Goal: Transaction & Acquisition: Purchase product/service

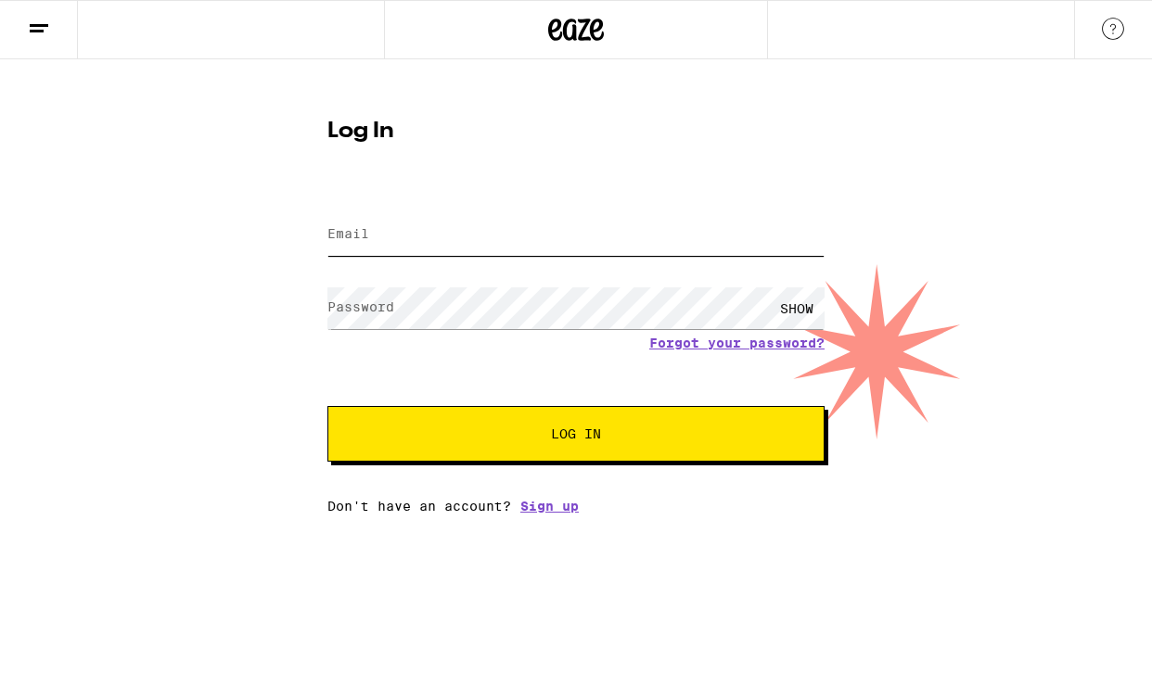
type input "[EMAIL_ADDRESS][DOMAIN_NAME]"
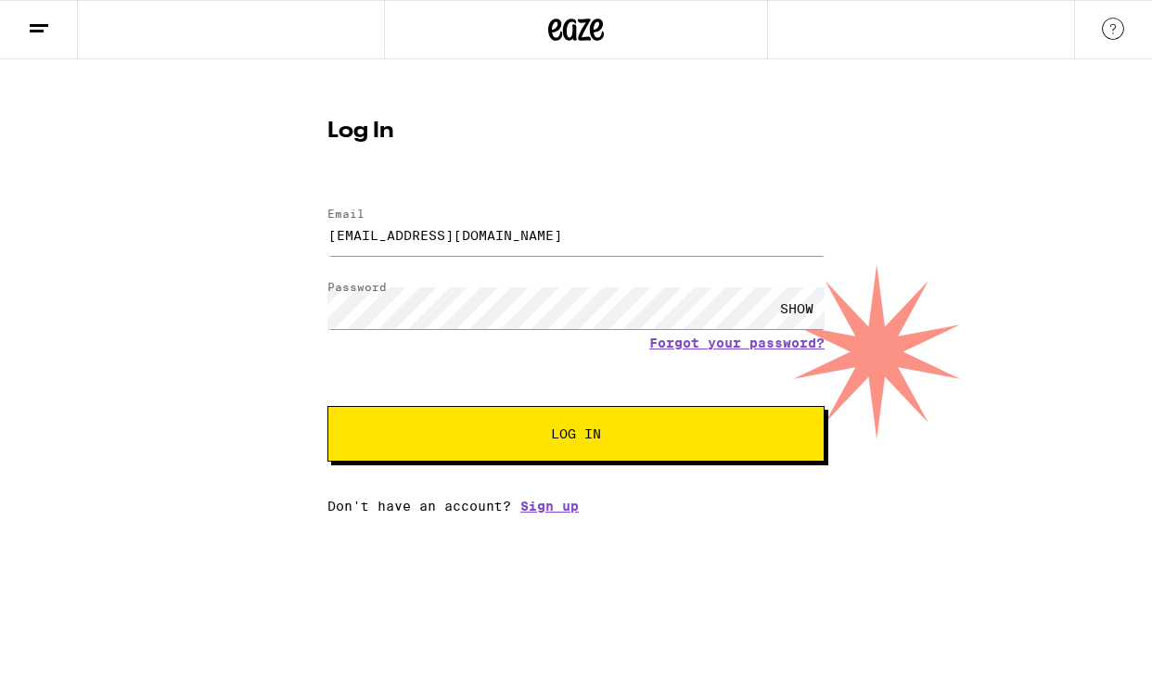
click at [509, 431] on span "Log In" at bounding box center [576, 434] width 347 height 13
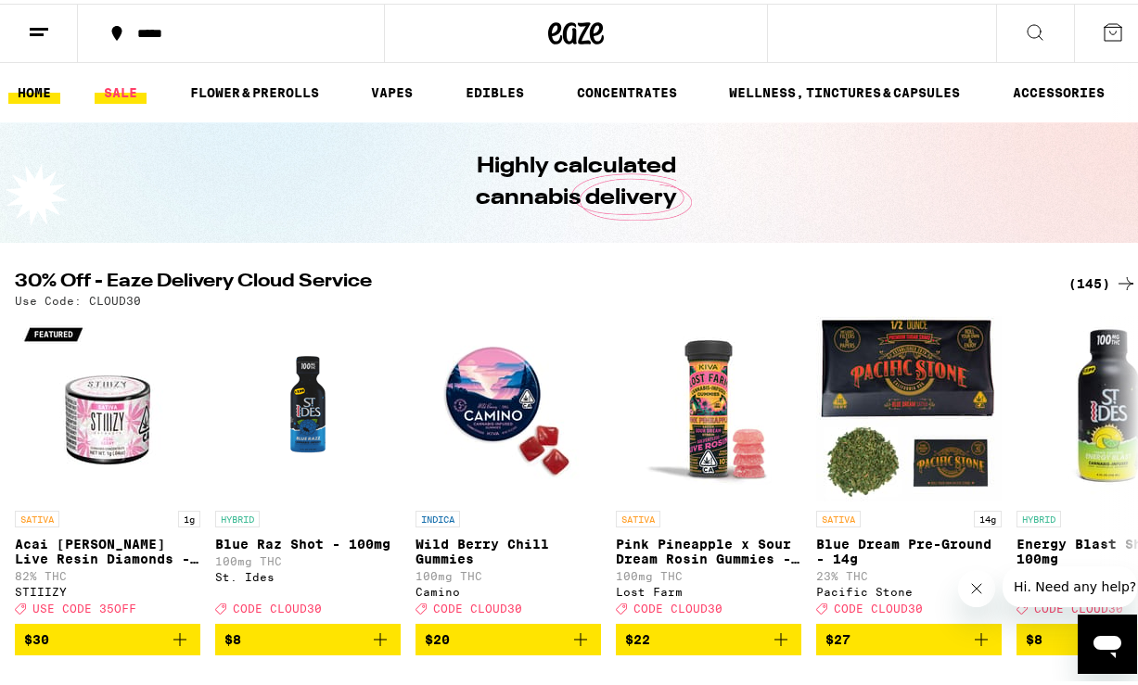
click at [122, 91] on link "SALE" at bounding box center [121, 89] width 52 height 22
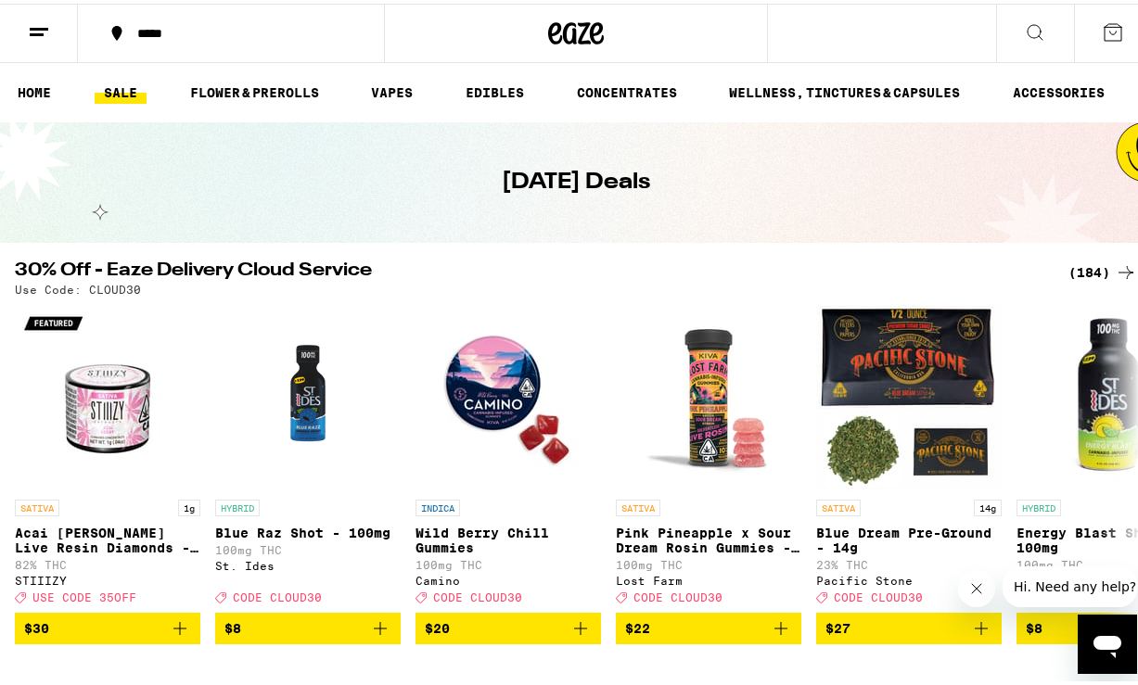
click at [1119, 269] on icon at bounding box center [1126, 268] width 15 height 13
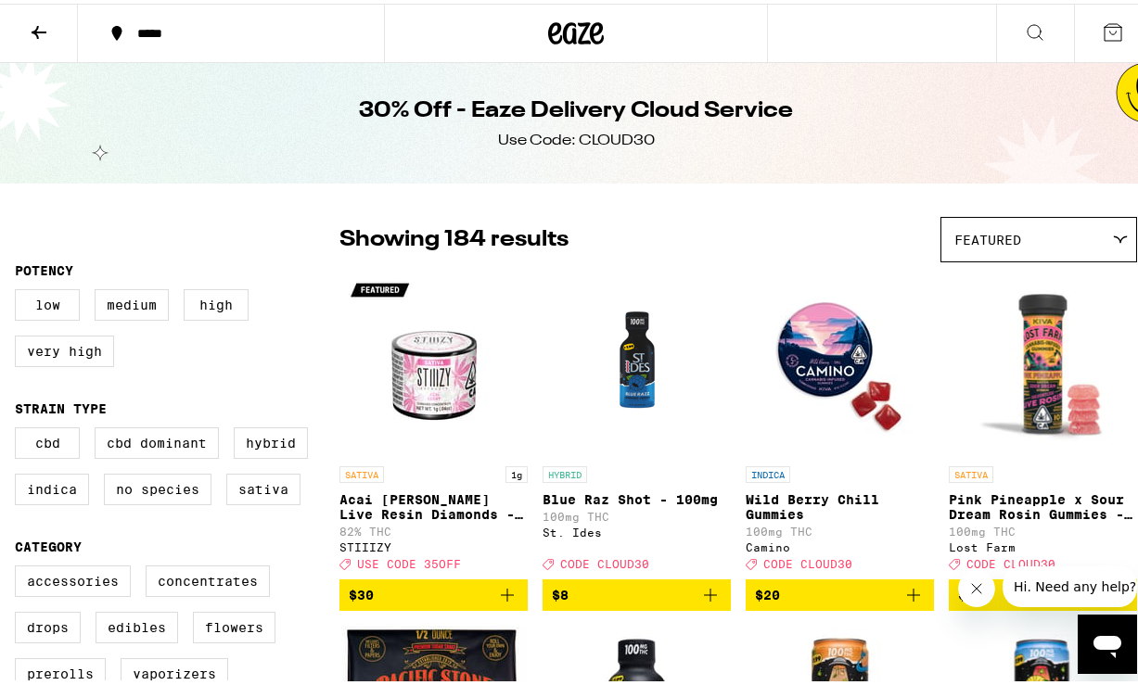
click at [38, 29] on icon at bounding box center [39, 28] width 15 height 13
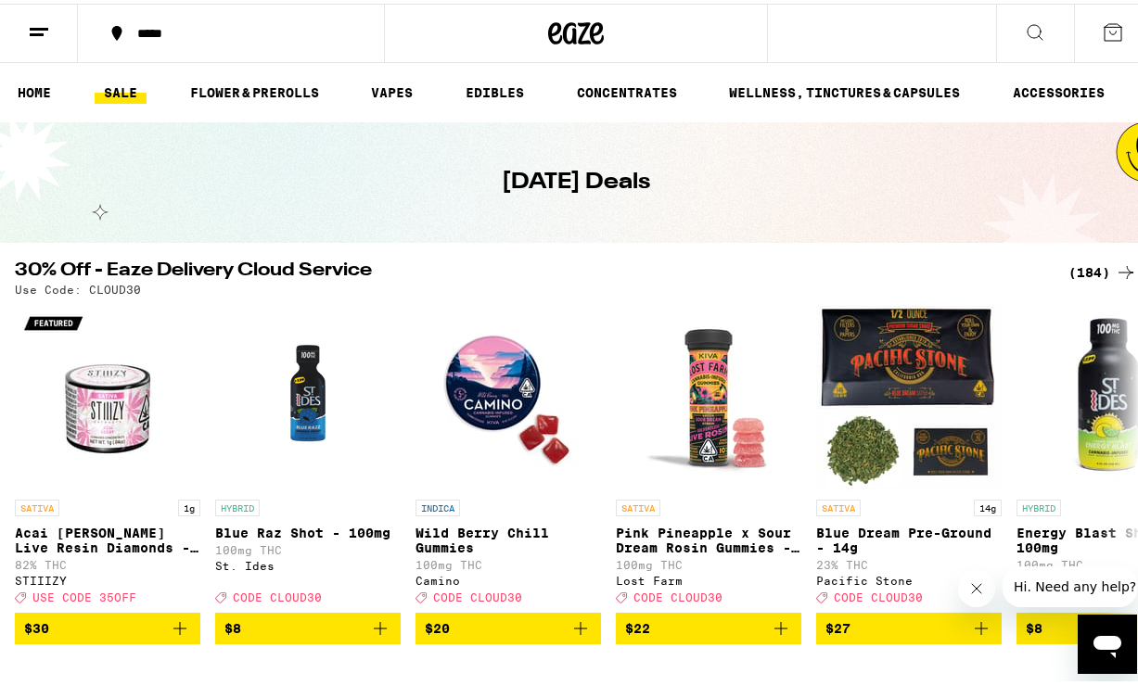
click at [115, 85] on link "SALE" at bounding box center [121, 89] width 52 height 22
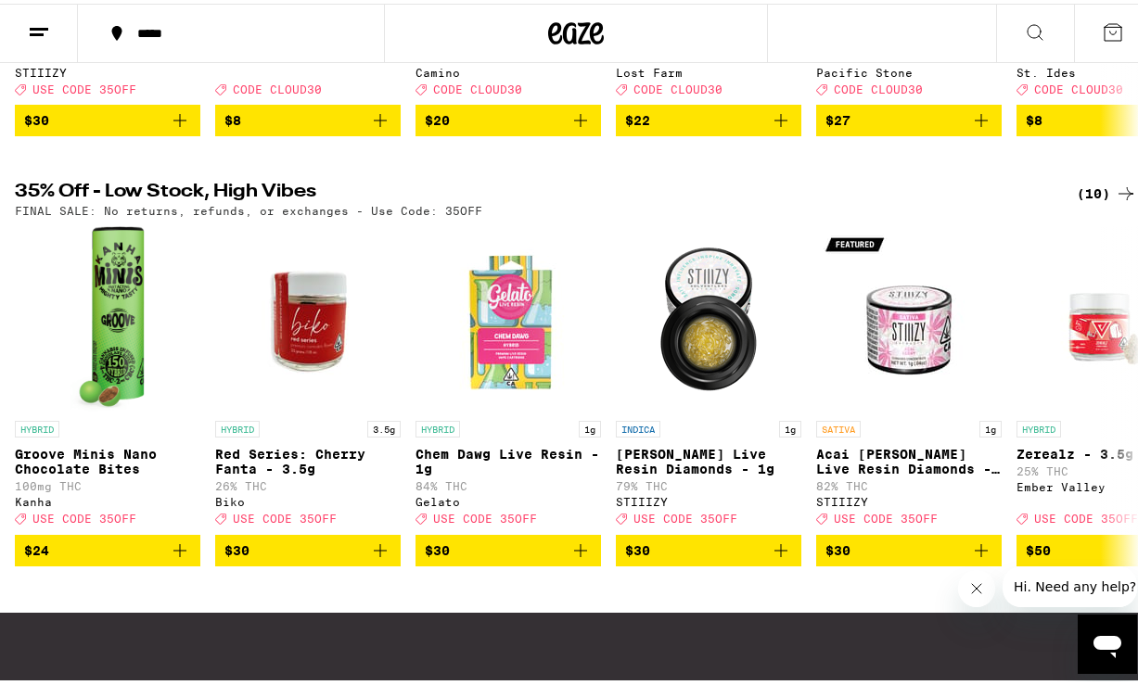
scroll to position [509, 0]
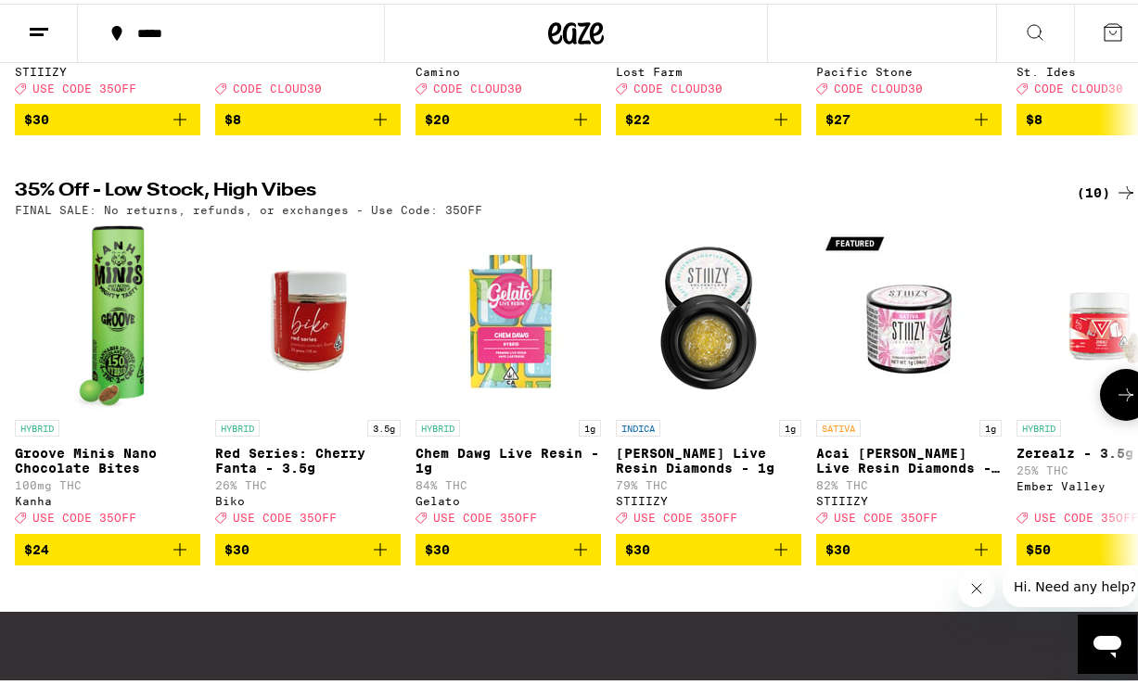
click at [1115, 403] on icon at bounding box center [1126, 391] width 22 height 22
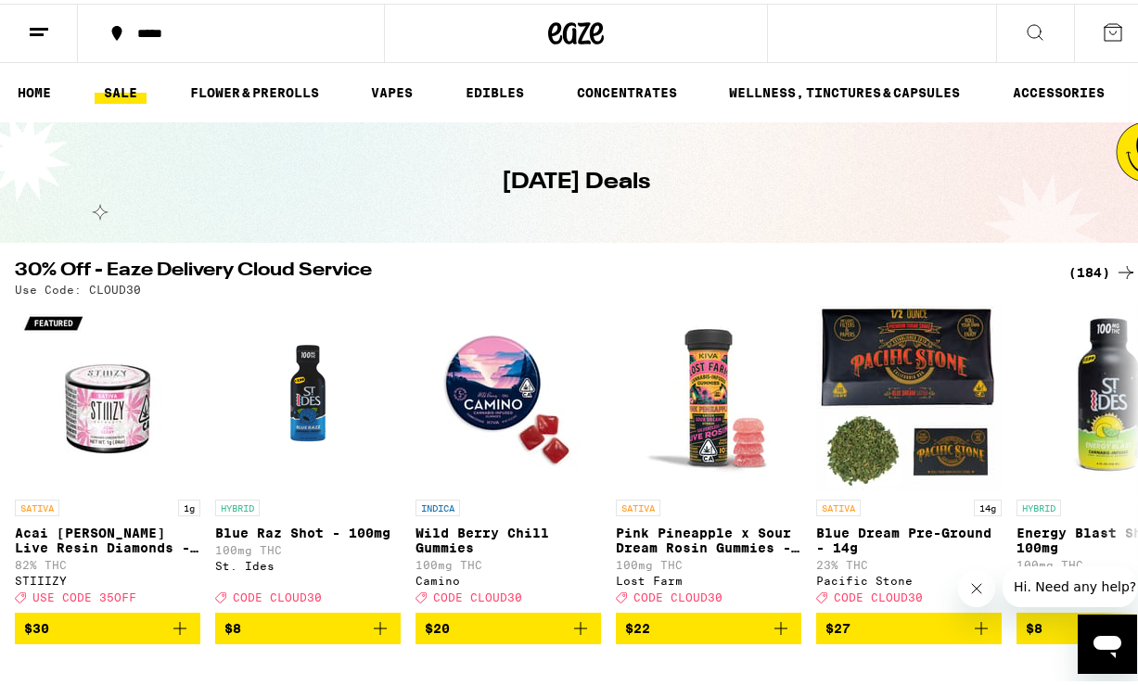
scroll to position [0, 0]
click at [1073, 262] on div "(184)" at bounding box center [1102, 269] width 69 height 22
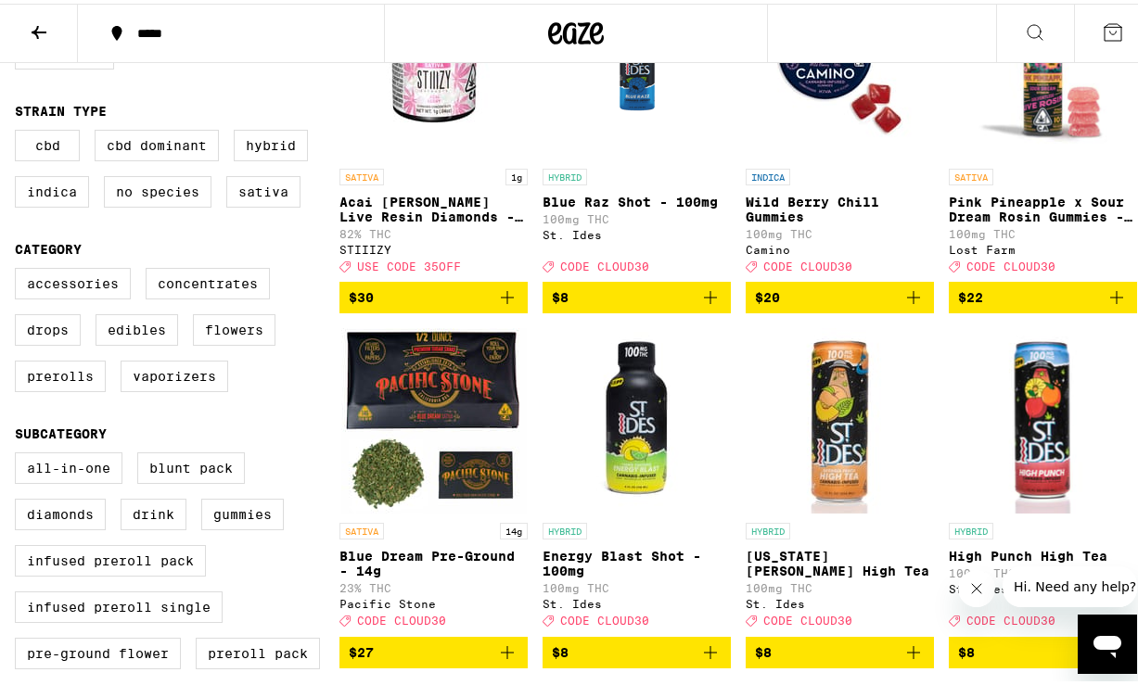
scroll to position [299, 0]
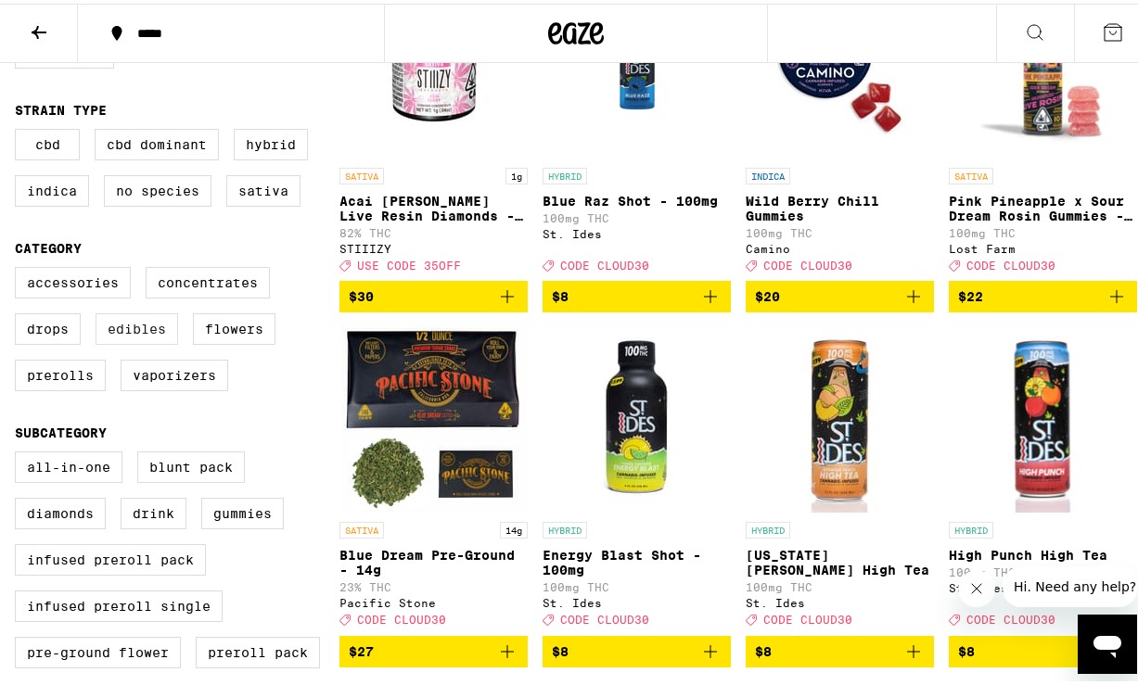
click at [133, 341] on label "Edibles" at bounding box center [137, 326] width 83 height 32
click at [19, 267] on input "Edibles" at bounding box center [19, 266] width 1 height 1
checkbox input "true"
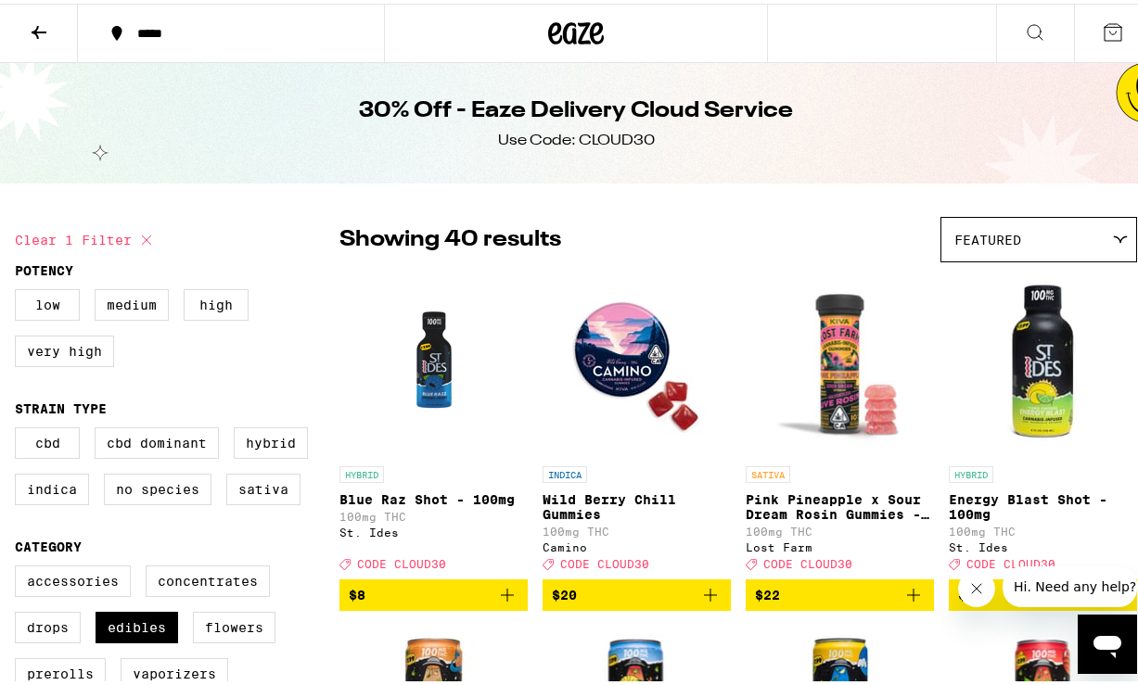
click at [1114, 237] on icon at bounding box center [1120, 236] width 13 height 6
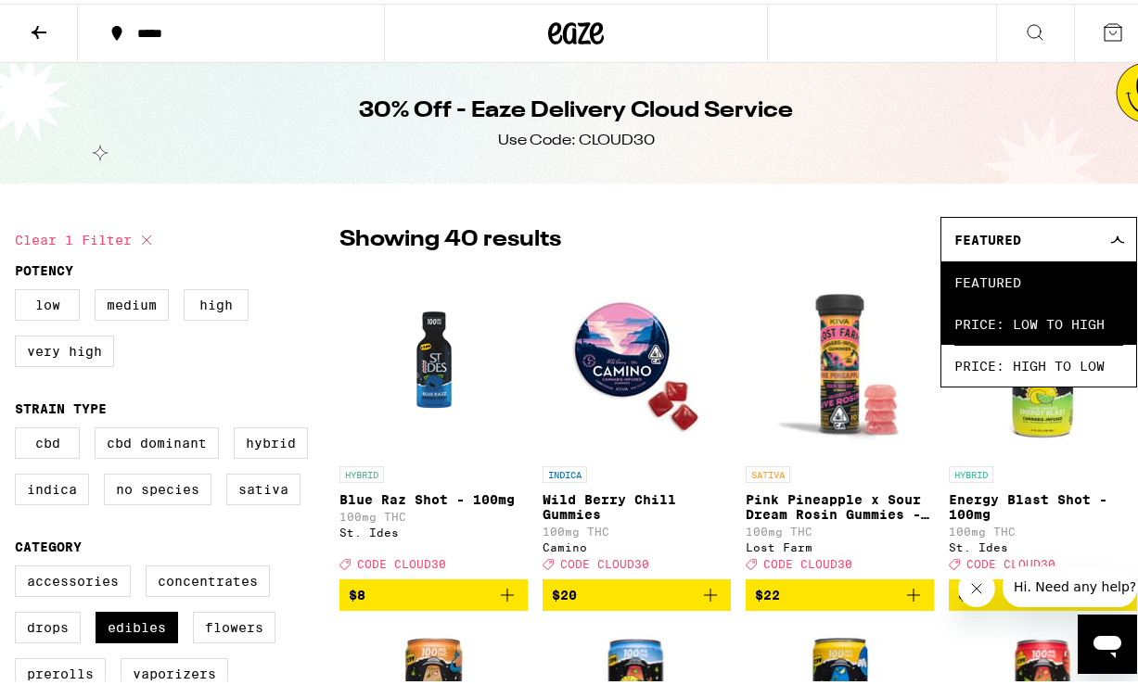
click at [1064, 305] on span "Price: Low to High" at bounding box center [1038, 321] width 169 height 42
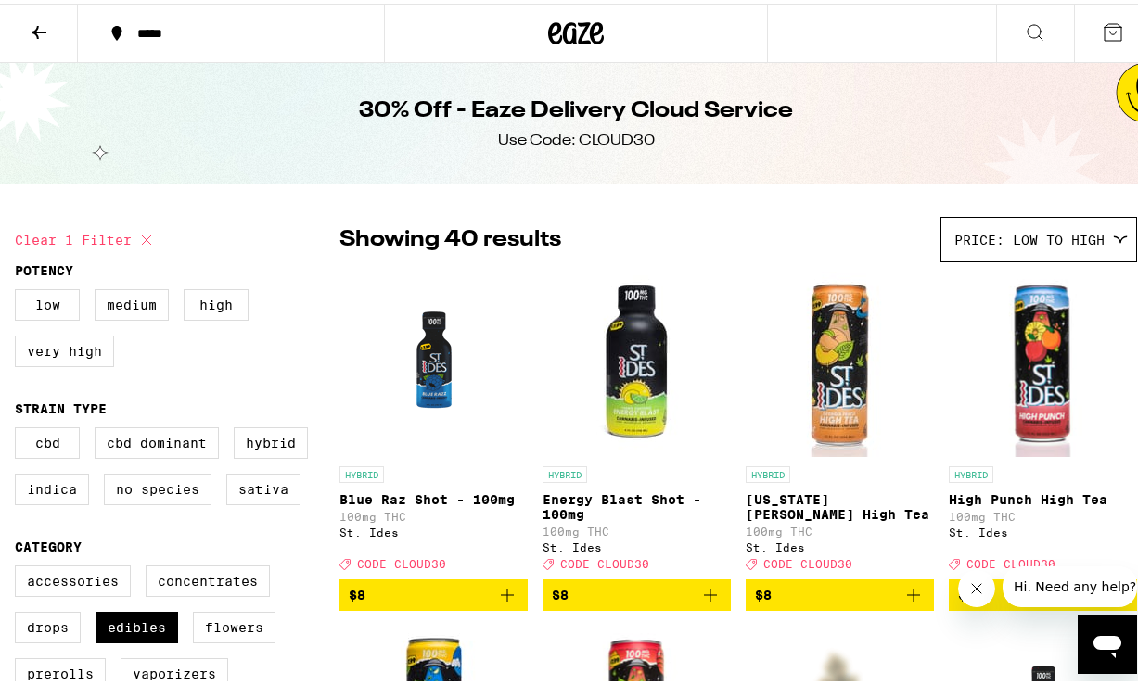
click at [41, 25] on icon at bounding box center [39, 29] width 22 height 22
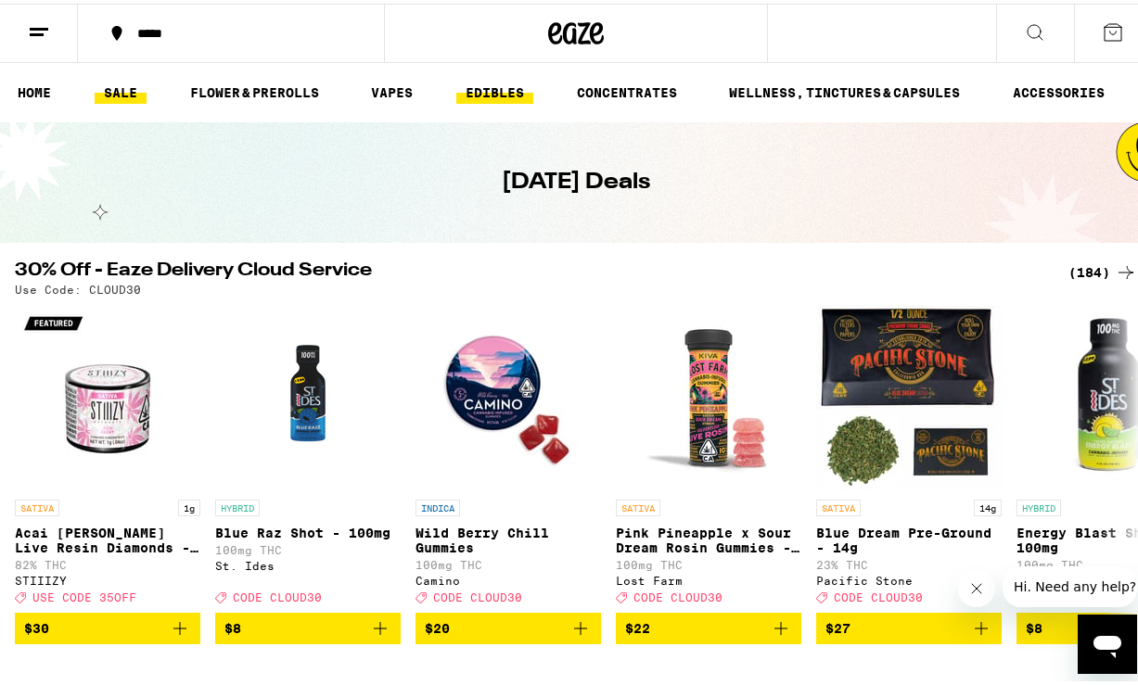
click at [504, 84] on link "EDIBLES" at bounding box center [494, 89] width 77 height 22
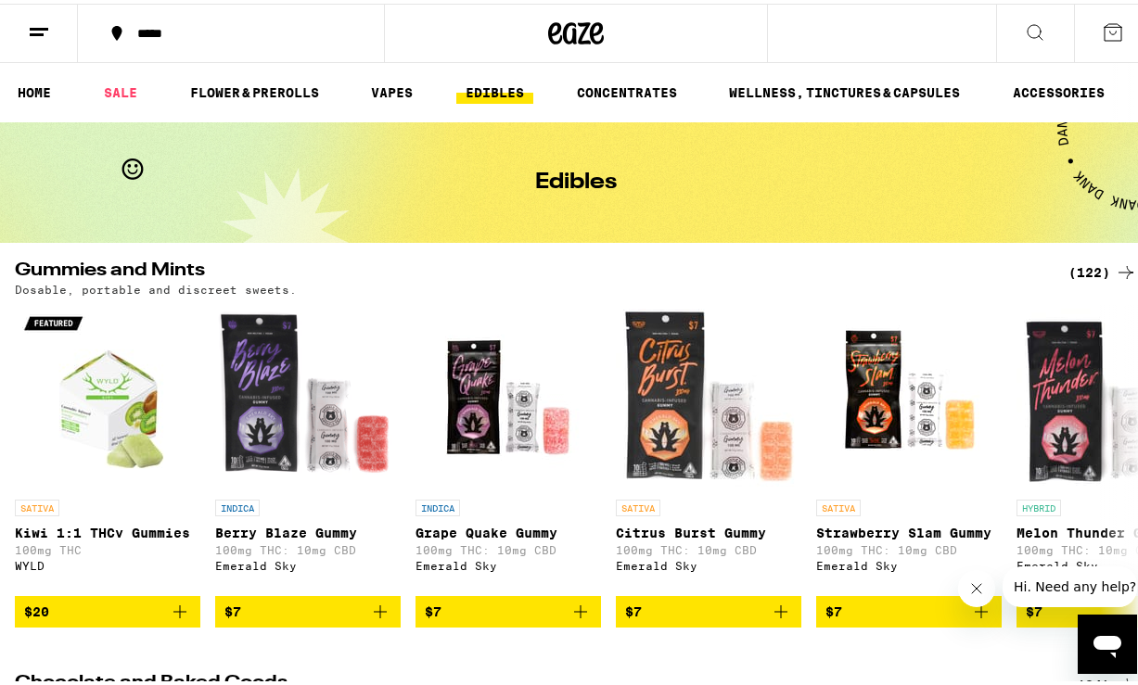
click at [1077, 262] on div "(122)" at bounding box center [1102, 269] width 69 height 22
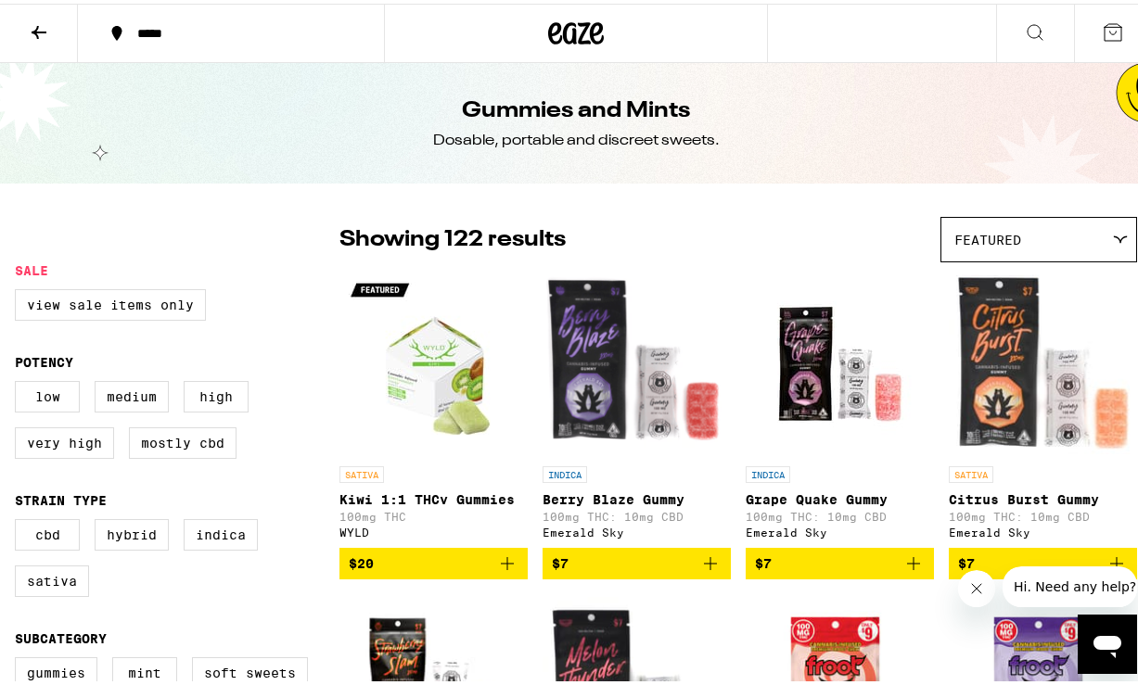
click at [1114, 237] on icon at bounding box center [1120, 236] width 13 height 6
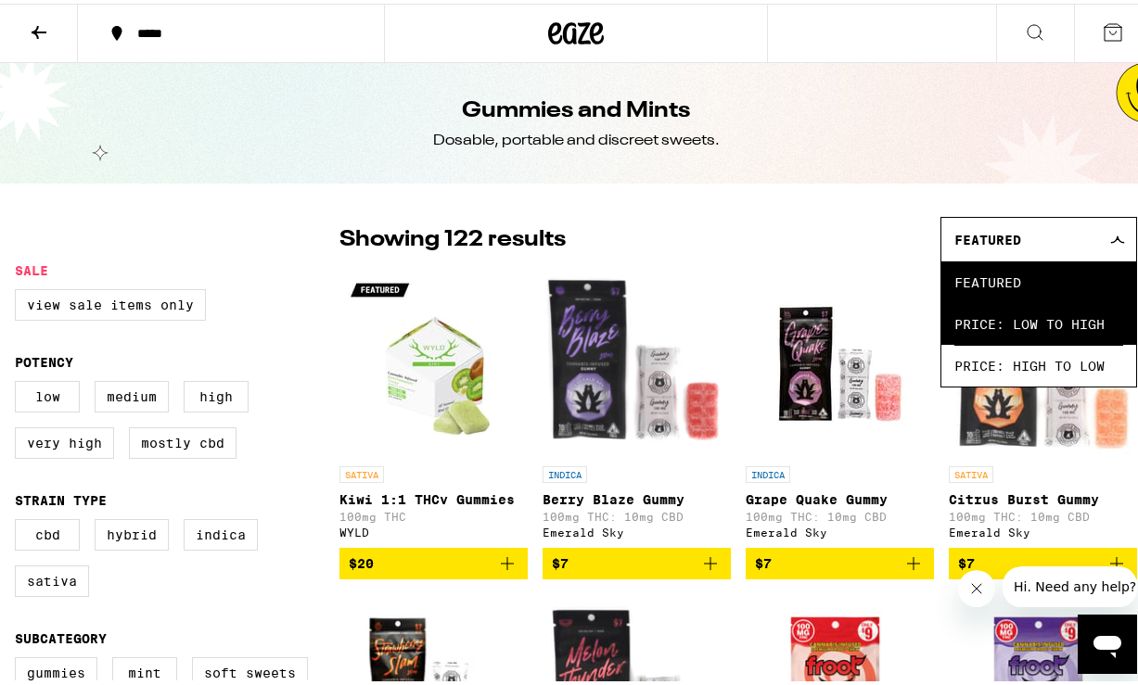
click at [1043, 320] on span "Price: Low to High" at bounding box center [1038, 321] width 169 height 42
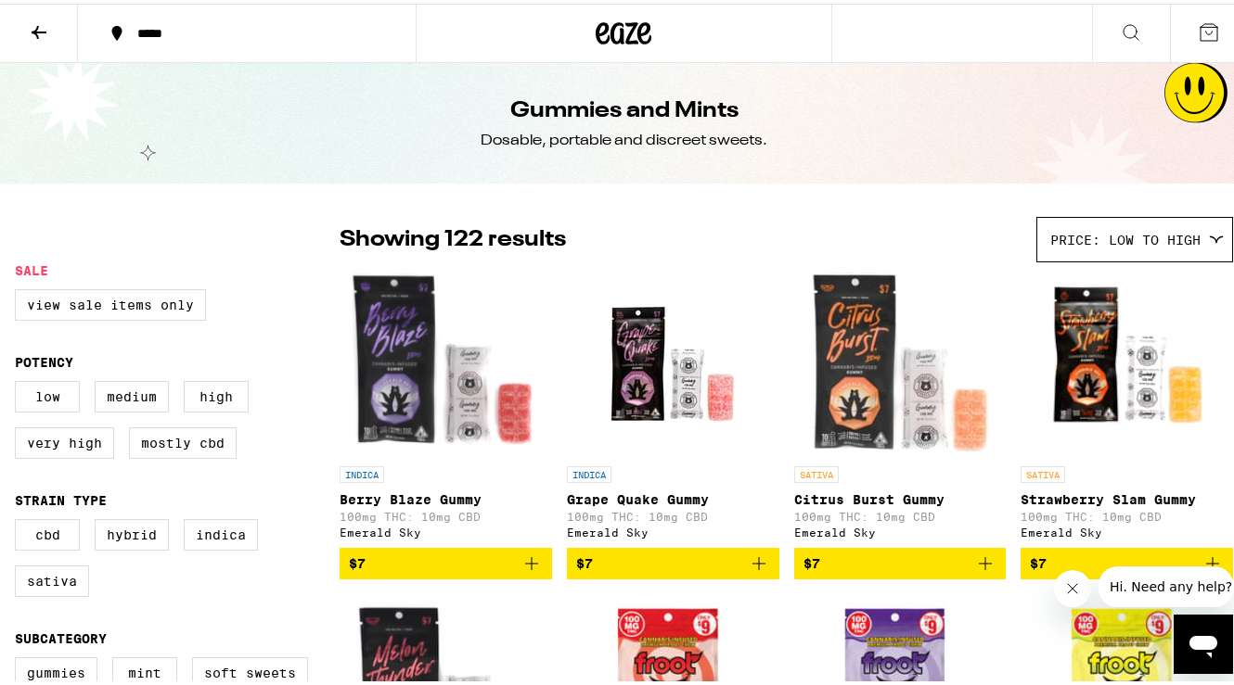
click at [979, 567] on icon "Add to bag" at bounding box center [985, 560] width 13 height 13
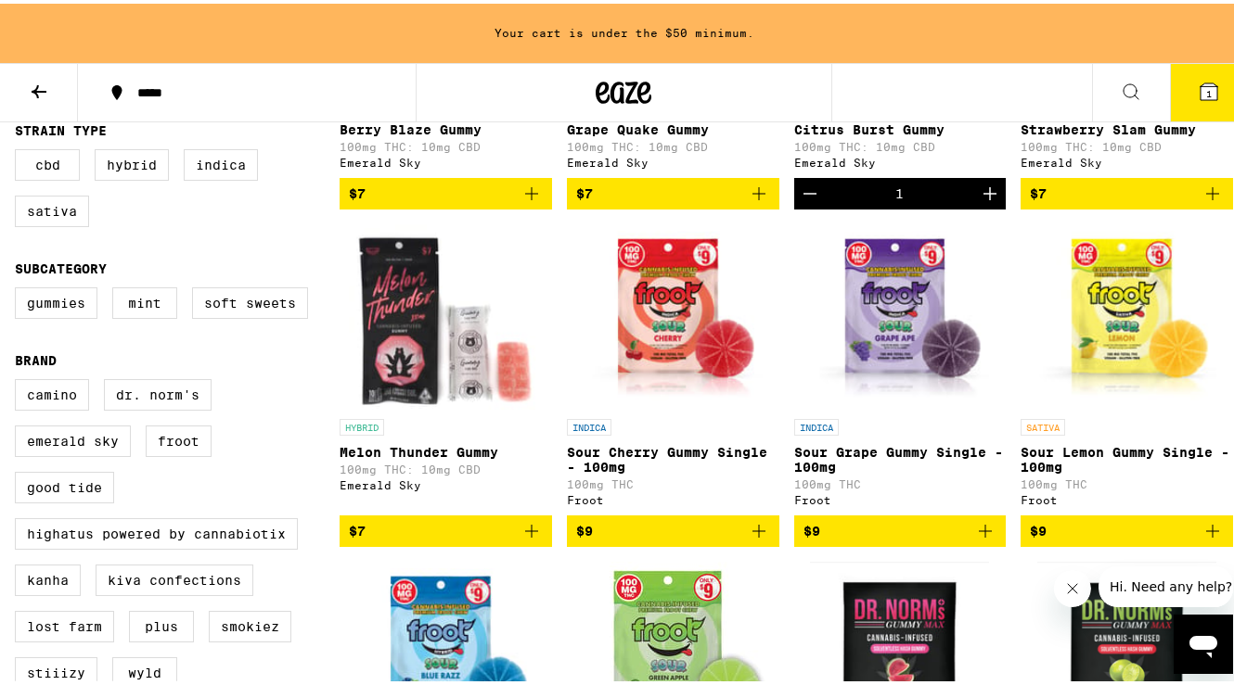
scroll to position [430, 0]
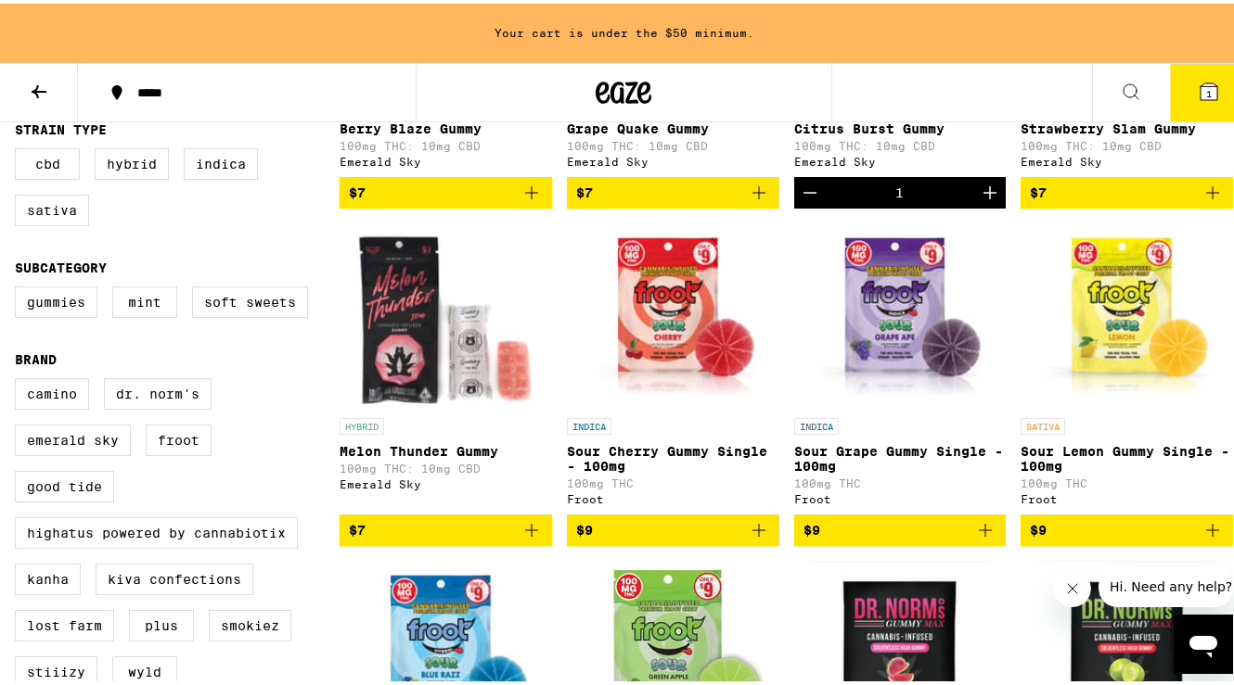
click at [525, 538] on icon "Add to bag" at bounding box center [531, 527] width 22 height 22
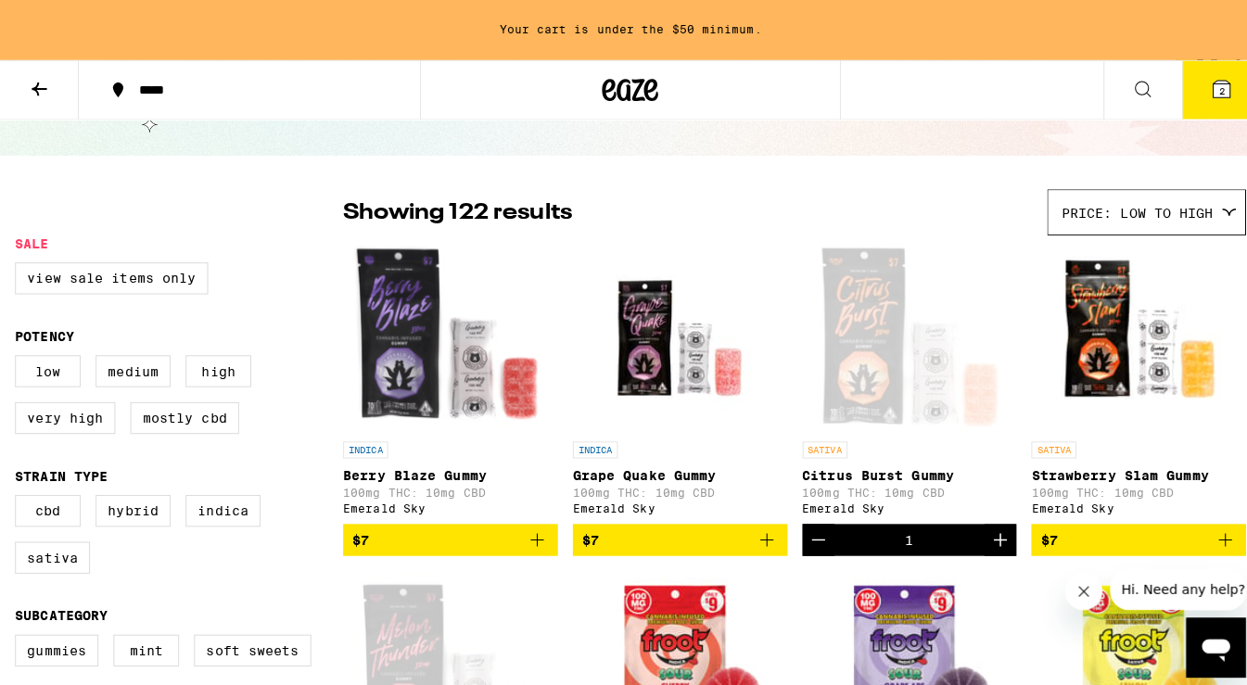
scroll to position [87, 0]
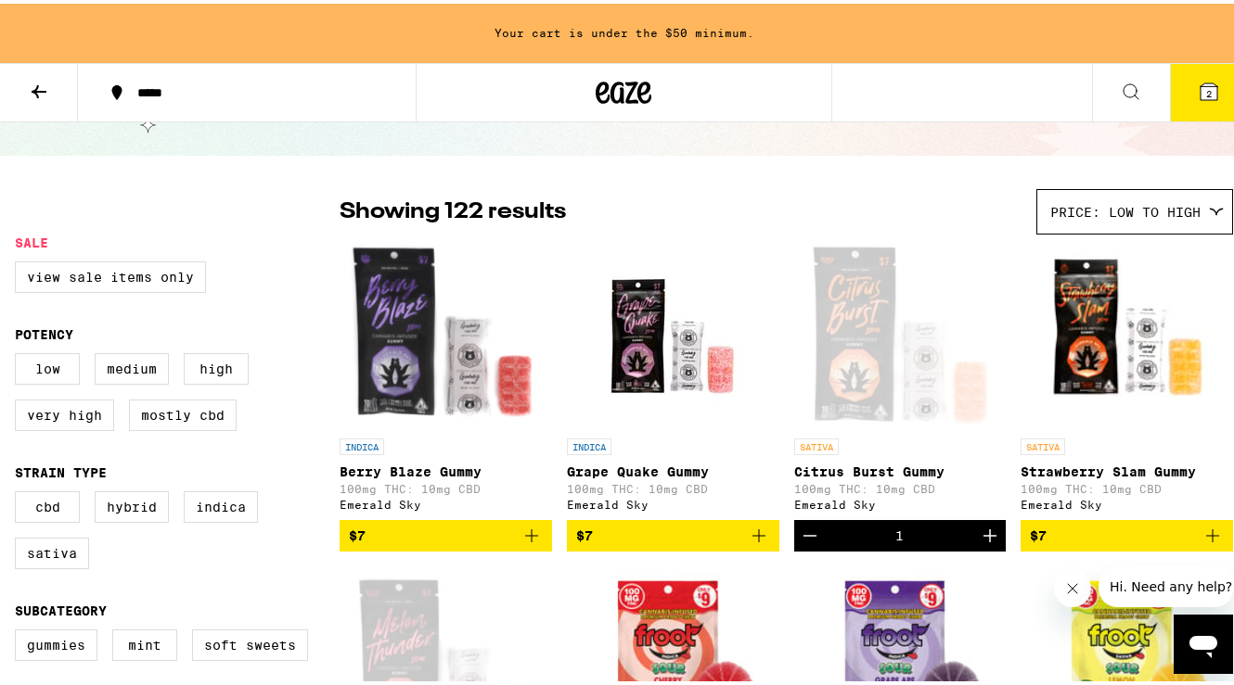
click at [1151, 82] on icon at bounding box center [1208, 88] width 17 height 17
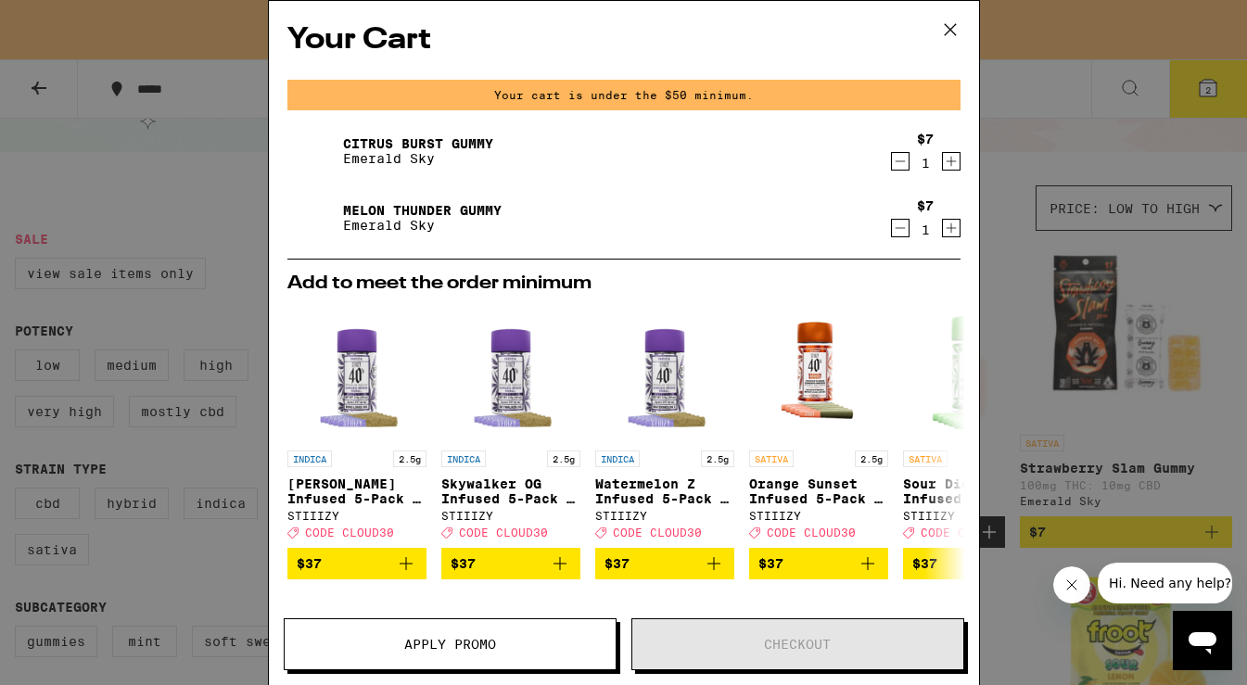
click at [943, 162] on icon "Increment" at bounding box center [951, 161] width 17 height 22
click at [943, 158] on icon "Increment" at bounding box center [951, 161] width 17 height 22
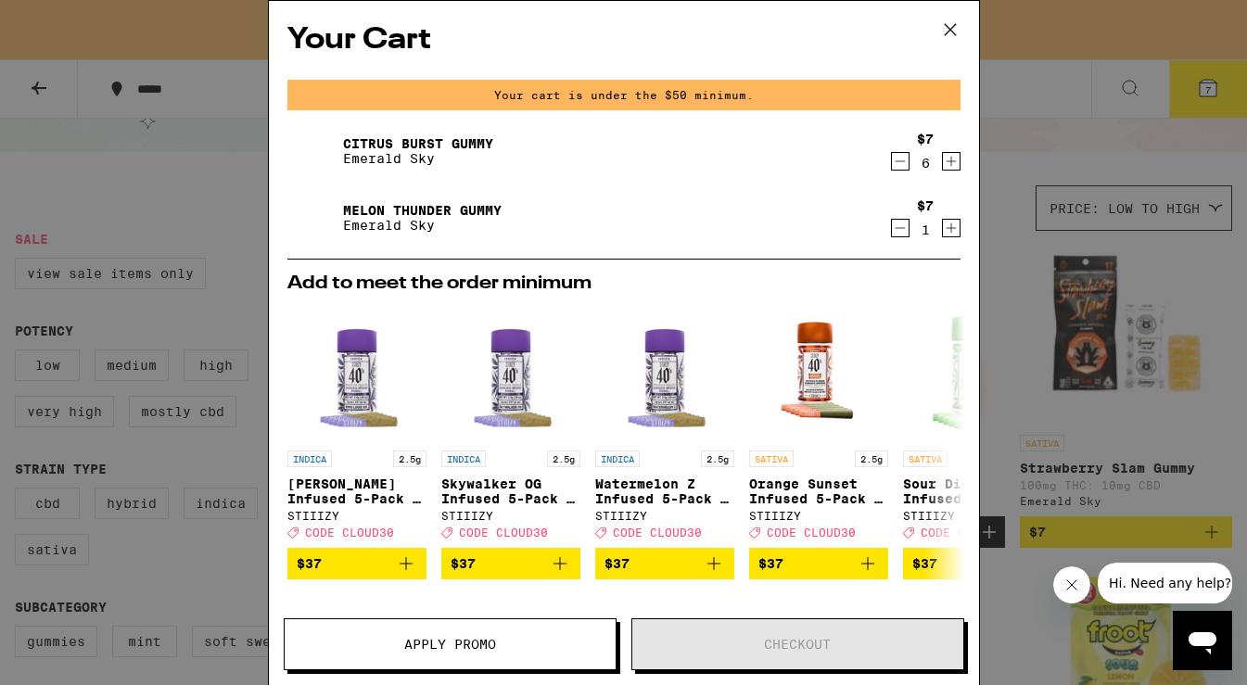
click at [943, 229] on icon "Increment" at bounding box center [951, 228] width 17 height 22
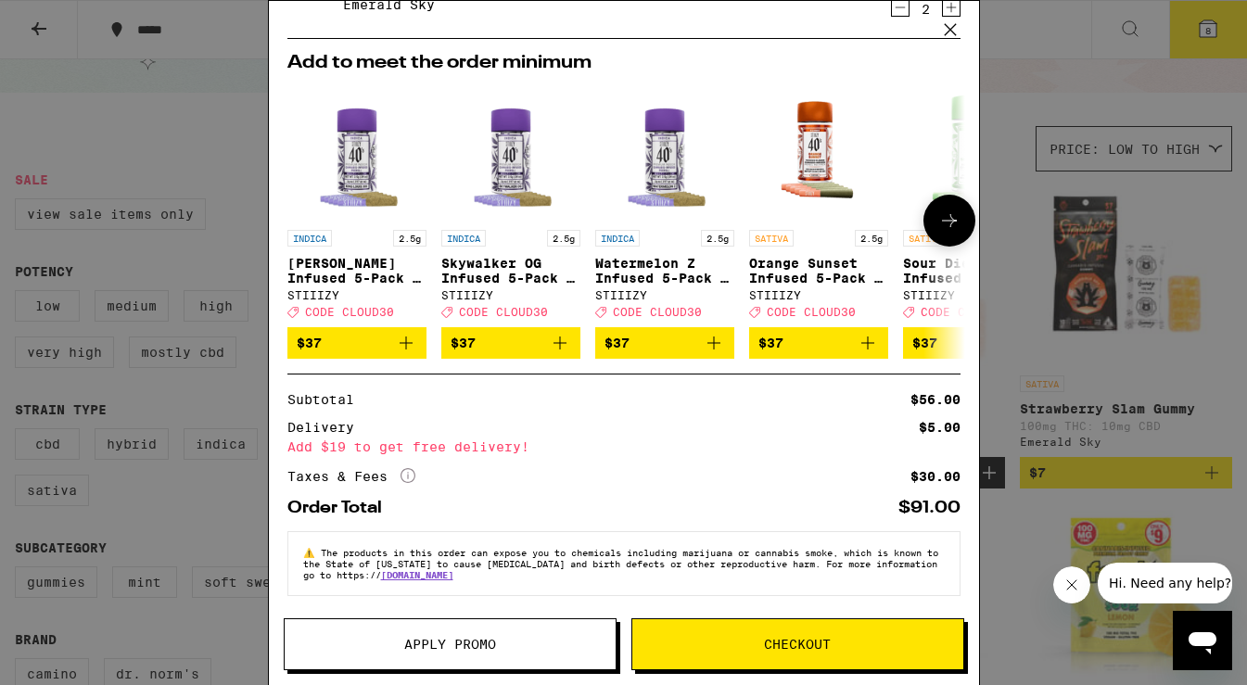
scroll to position [171, 0]
click at [411, 469] on icon "More Info" at bounding box center [408, 475] width 15 height 15
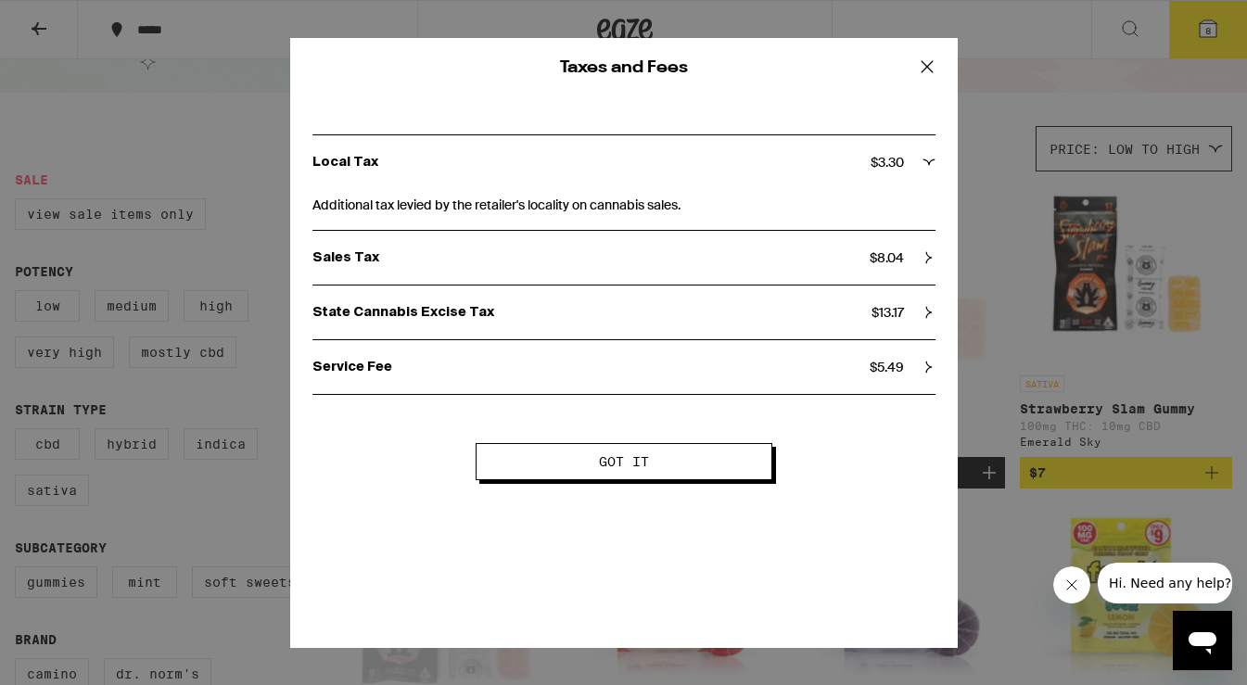
click at [926, 69] on icon at bounding box center [928, 67] width 28 height 28
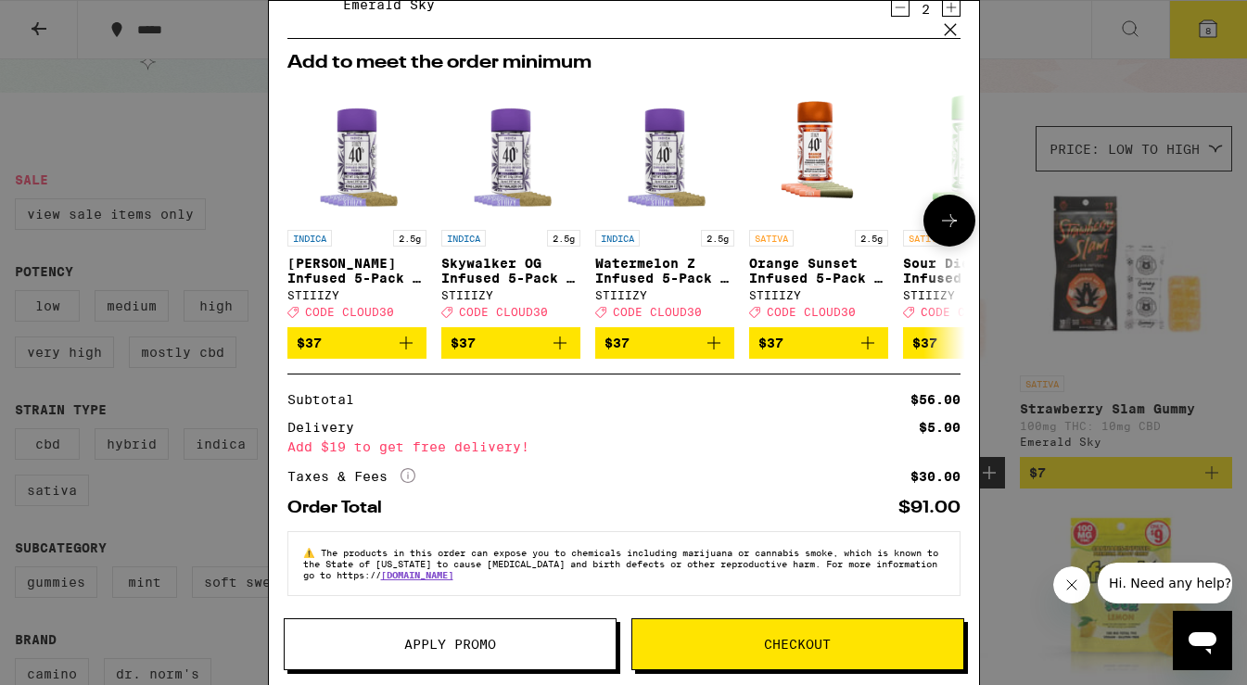
scroll to position [0, 0]
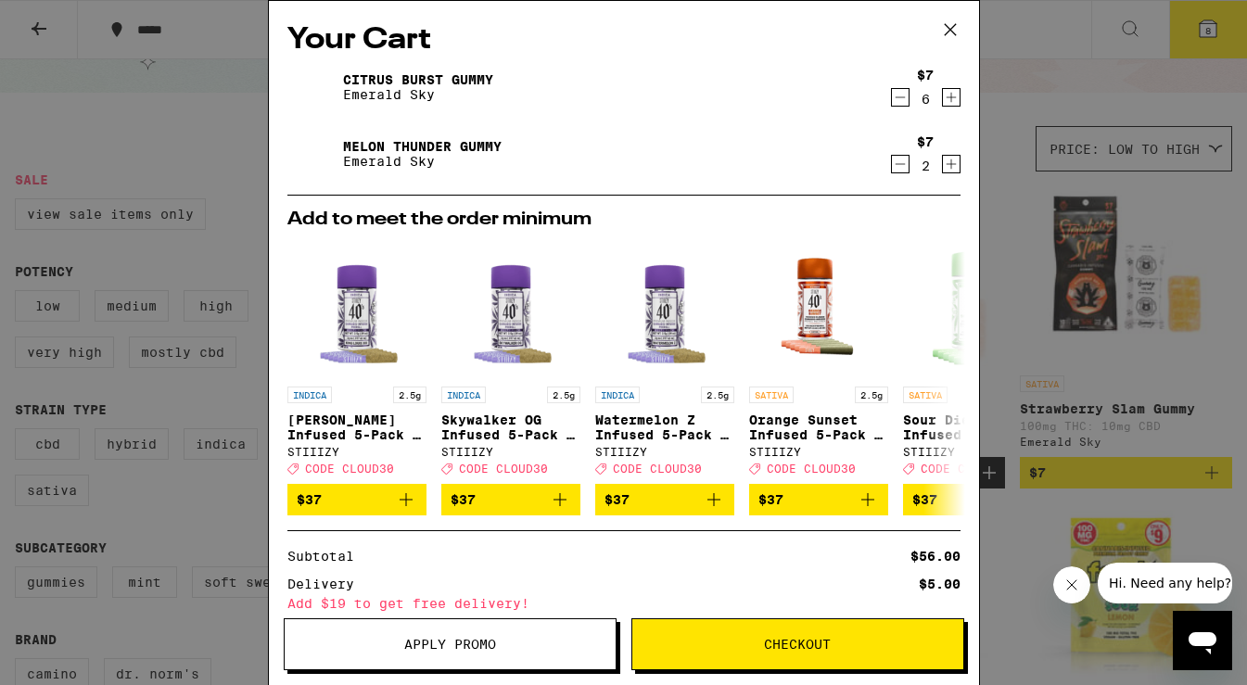
click at [892, 98] on icon "Decrement" at bounding box center [900, 97] width 17 height 22
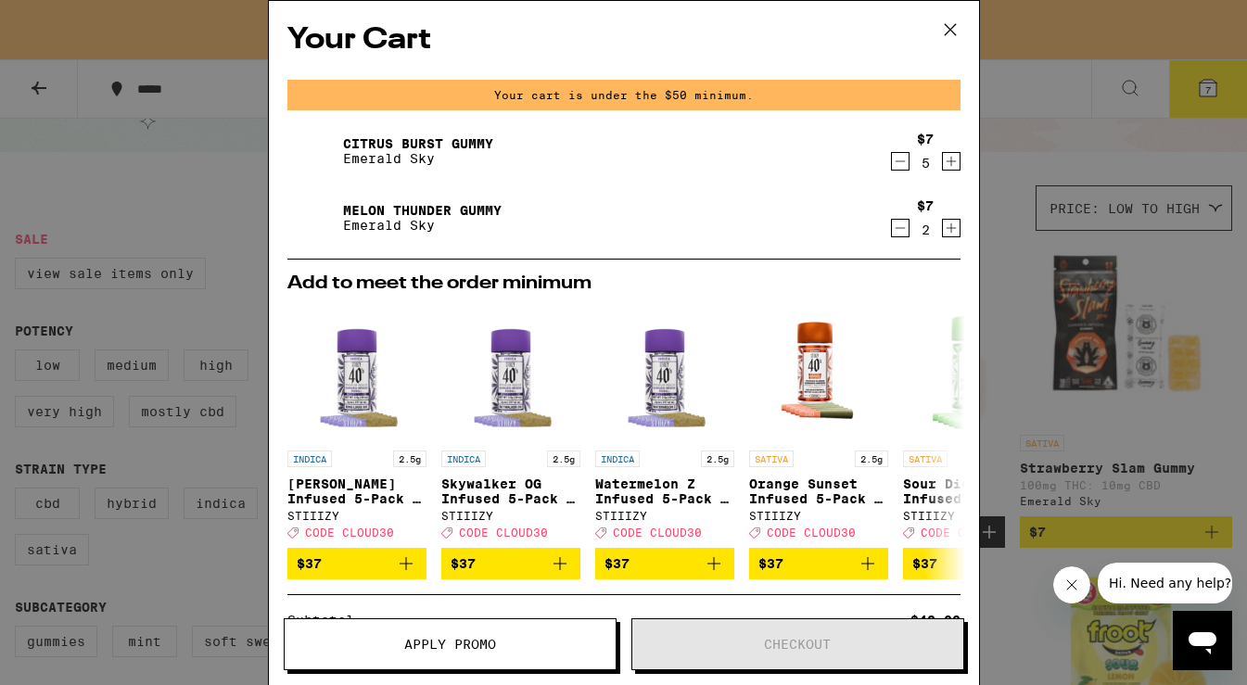
click at [943, 165] on icon "Increment" at bounding box center [951, 161] width 17 height 22
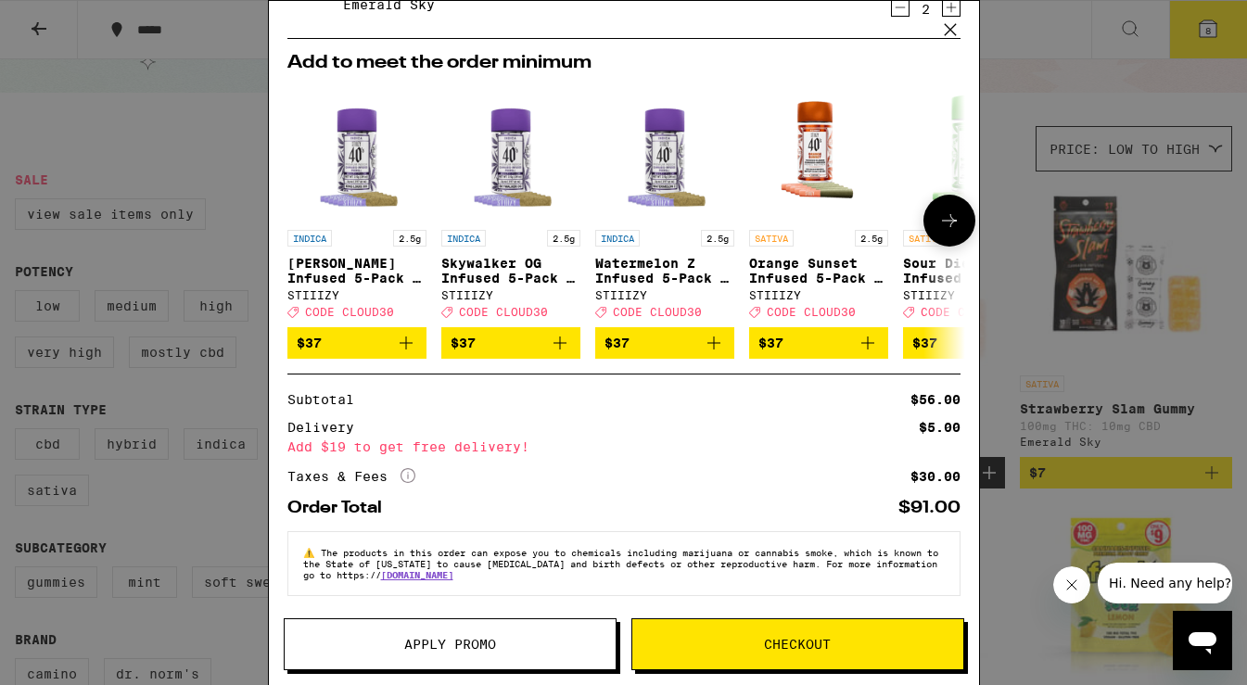
scroll to position [171, 0]
click at [408, 471] on icon at bounding box center [408, 475] width 15 height 15
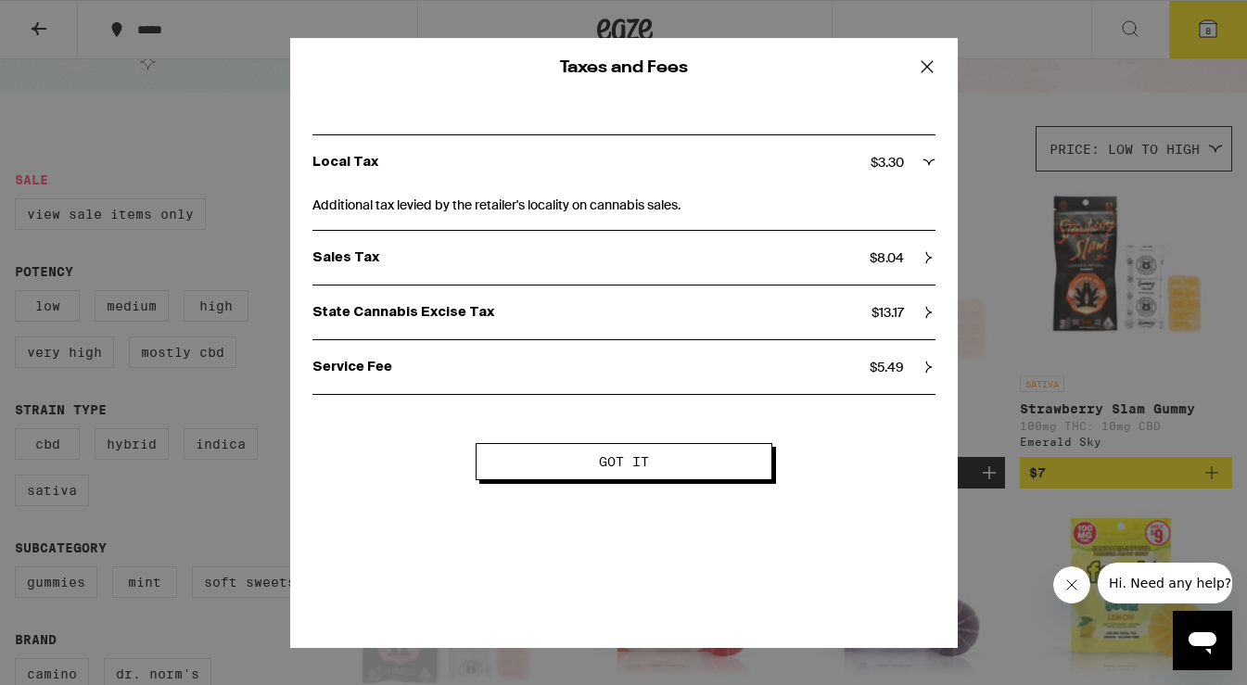
click at [927, 63] on icon at bounding box center [928, 67] width 28 height 28
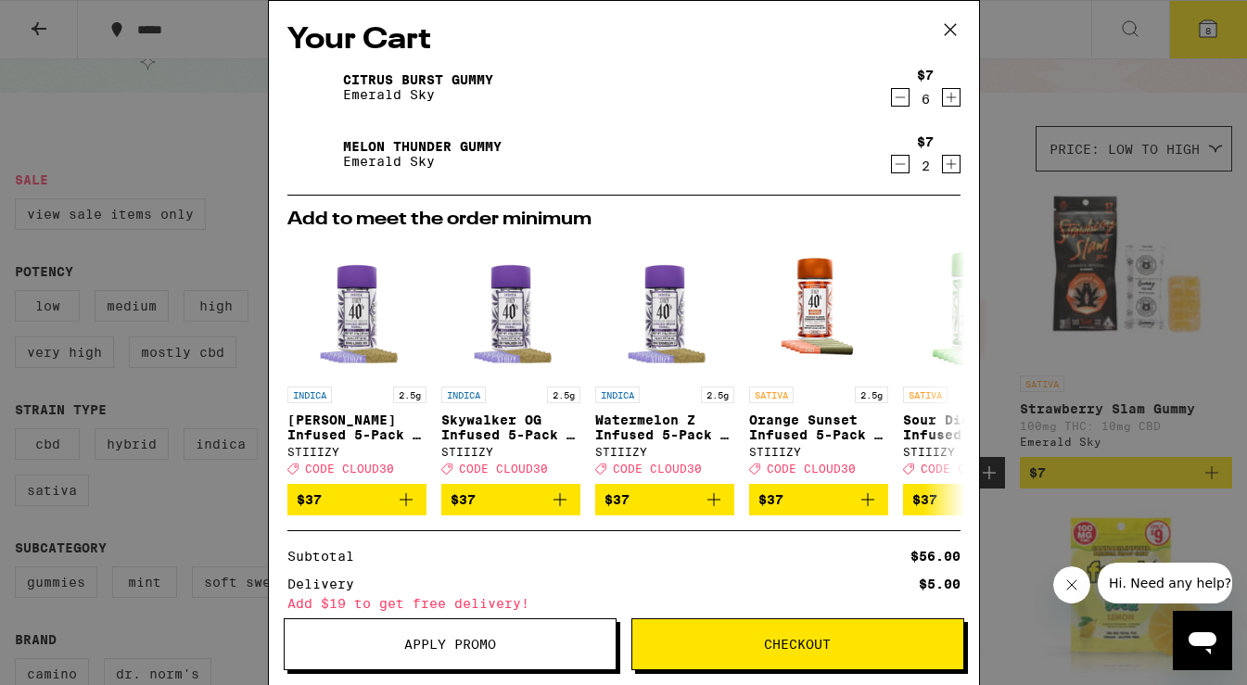
scroll to position [0, 0]
click at [943, 96] on icon "Increment" at bounding box center [951, 97] width 17 height 22
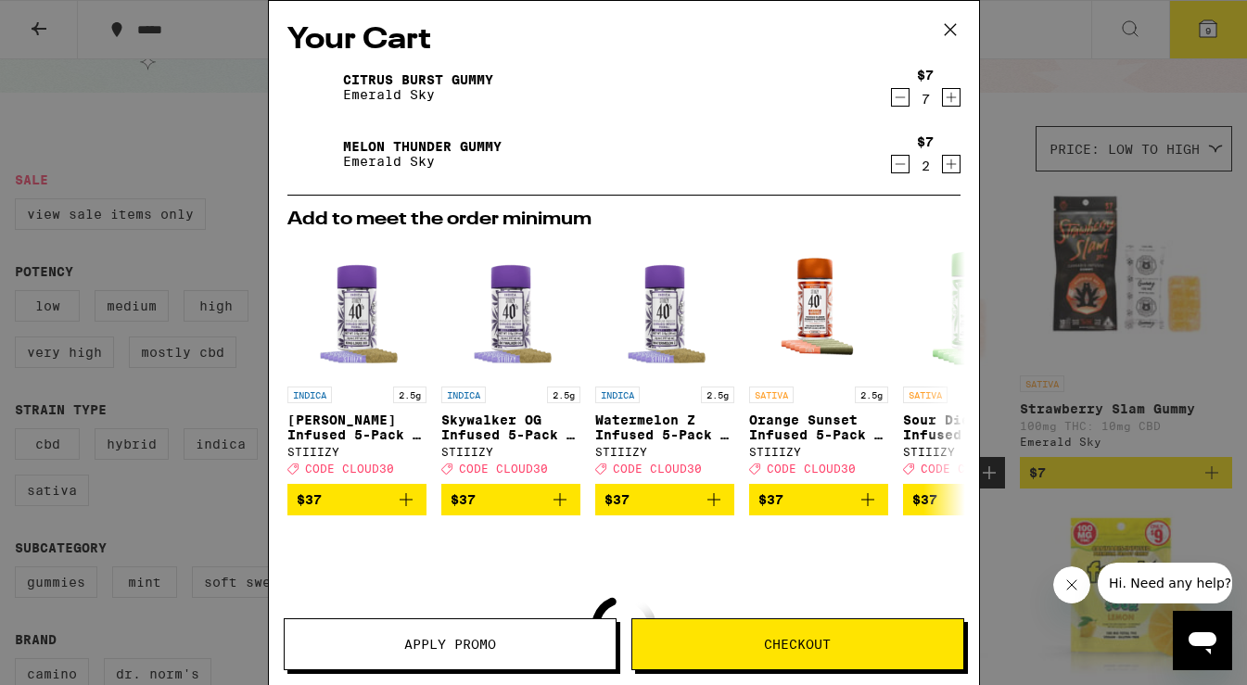
click at [943, 96] on icon "Increment" at bounding box center [951, 97] width 17 height 22
click at [943, 162] on icon "Increment" at bounding box center [951, 164] width 17 height 22
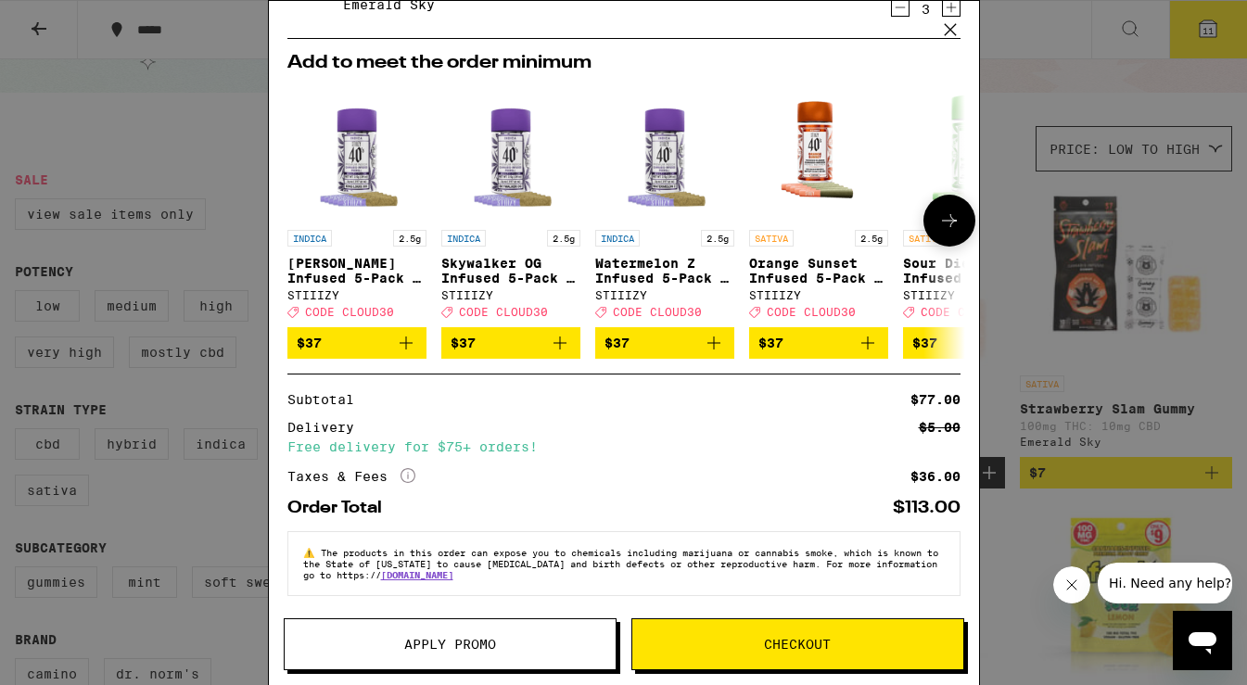
scroll to position [171, 0]
click at [409, 472] on icon "More Info" at bounding box center [408, 475] width 15 height 15
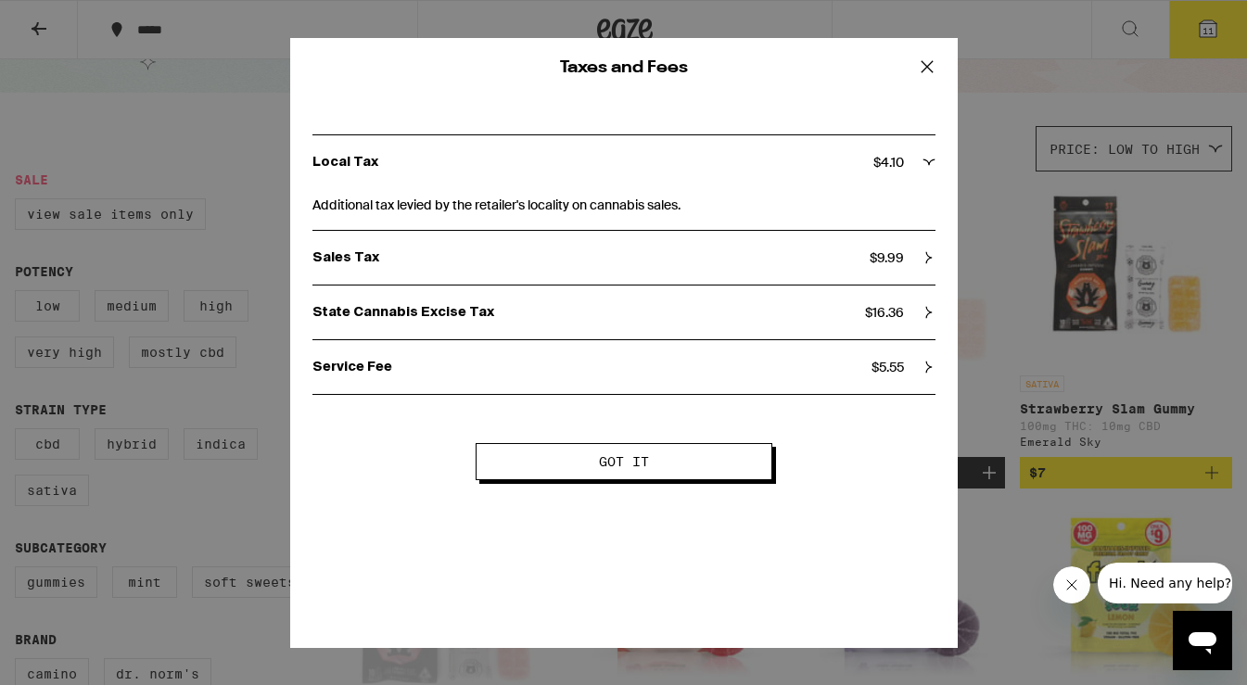
click at [927, 70] on icon at bounding box center [928, 67] width 28 height 28
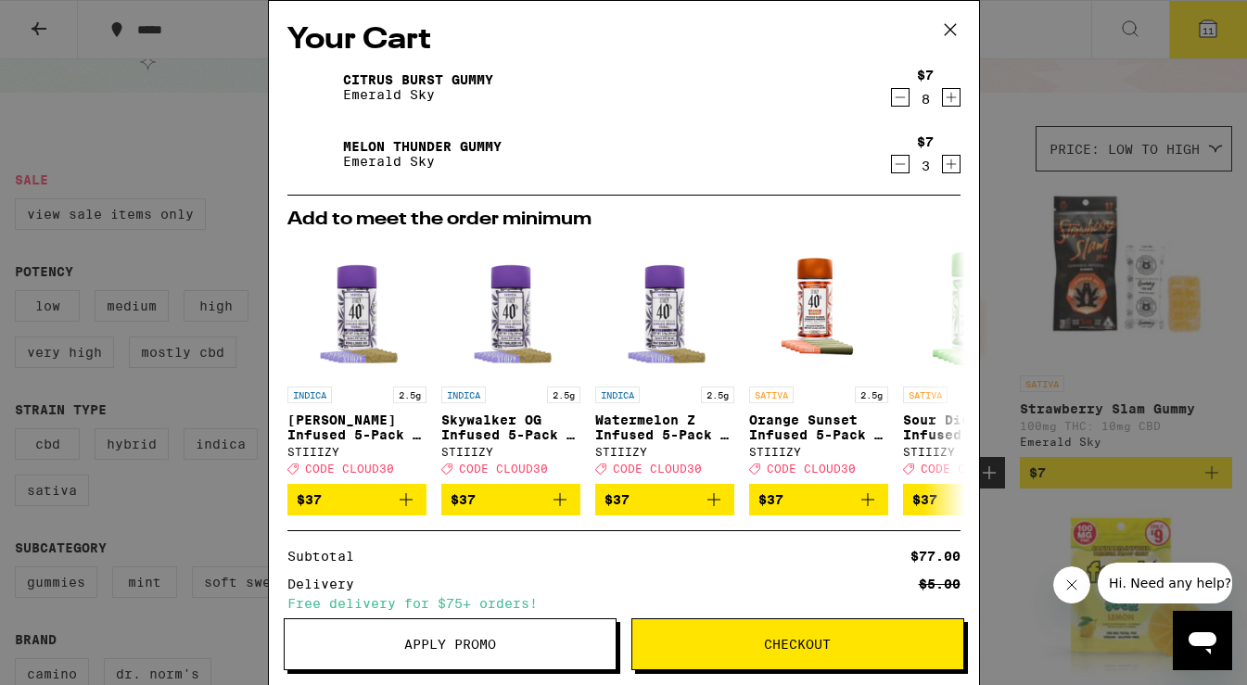
scroll to position [0, 0]
click at [892, 96] on icon "Decrement" at bounding box center [900, 97] width 17 height 22
click at [943, 96] on icon "Increment" at bounding box center [951, 97] width 17 height 22
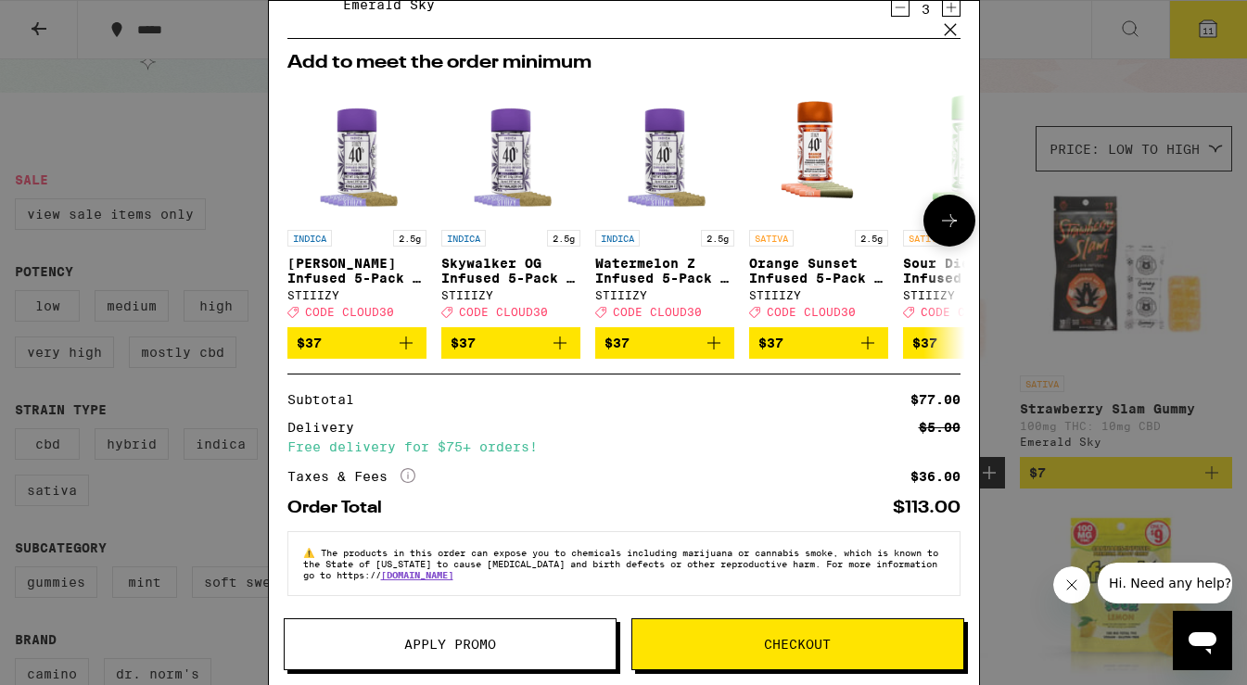
scroll to position [171, 0]
click at [723, 636] on button "Checkout" at bounding box center [798, 645] width 333 height 52
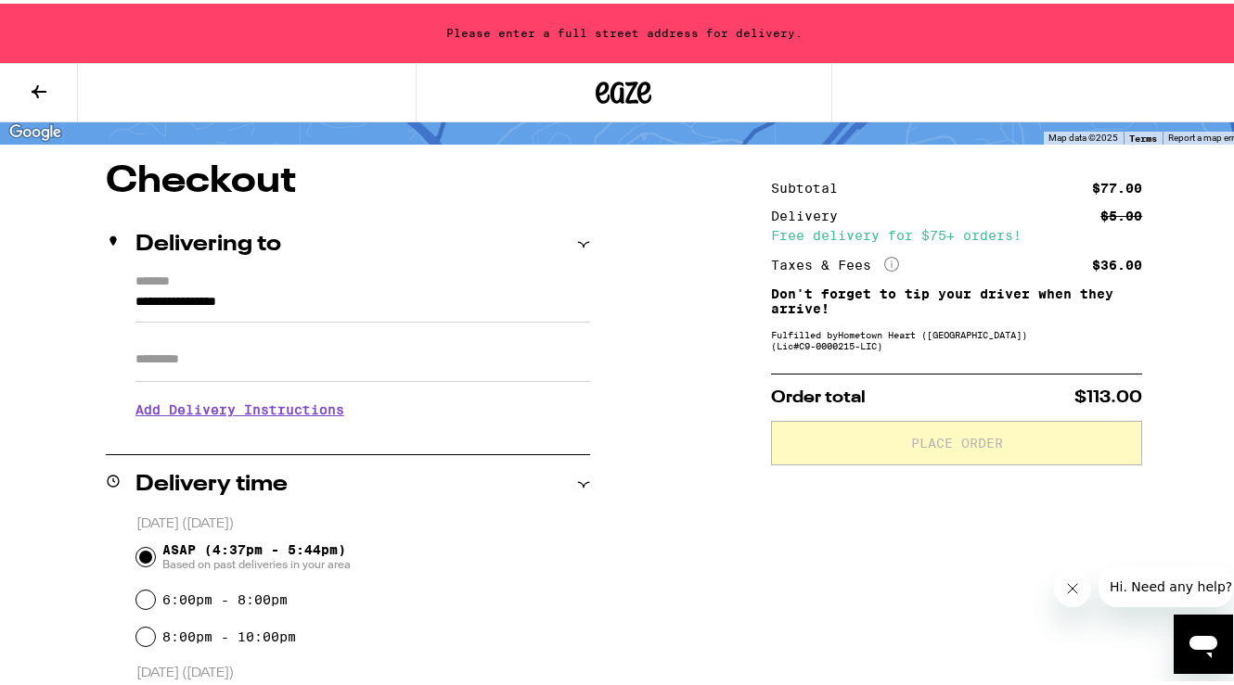
scroll to position [109, 0]
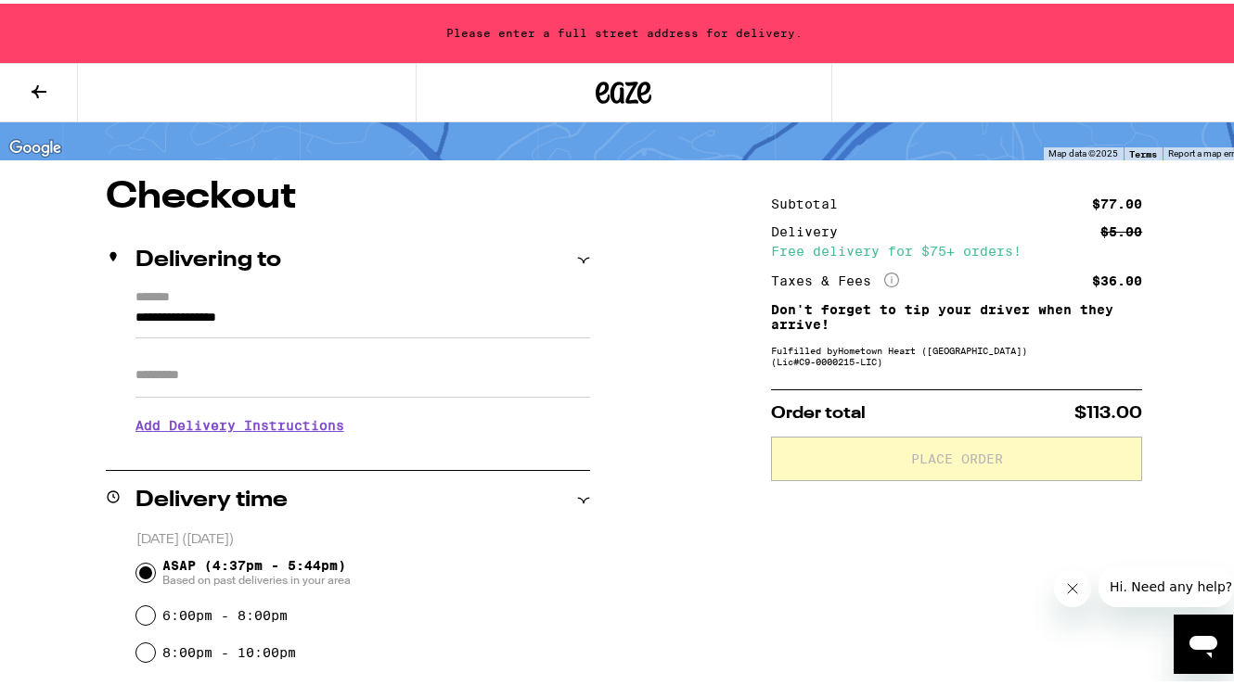
click at [582, 257] on icon at bounding box center [583, 256] width 13 height 13
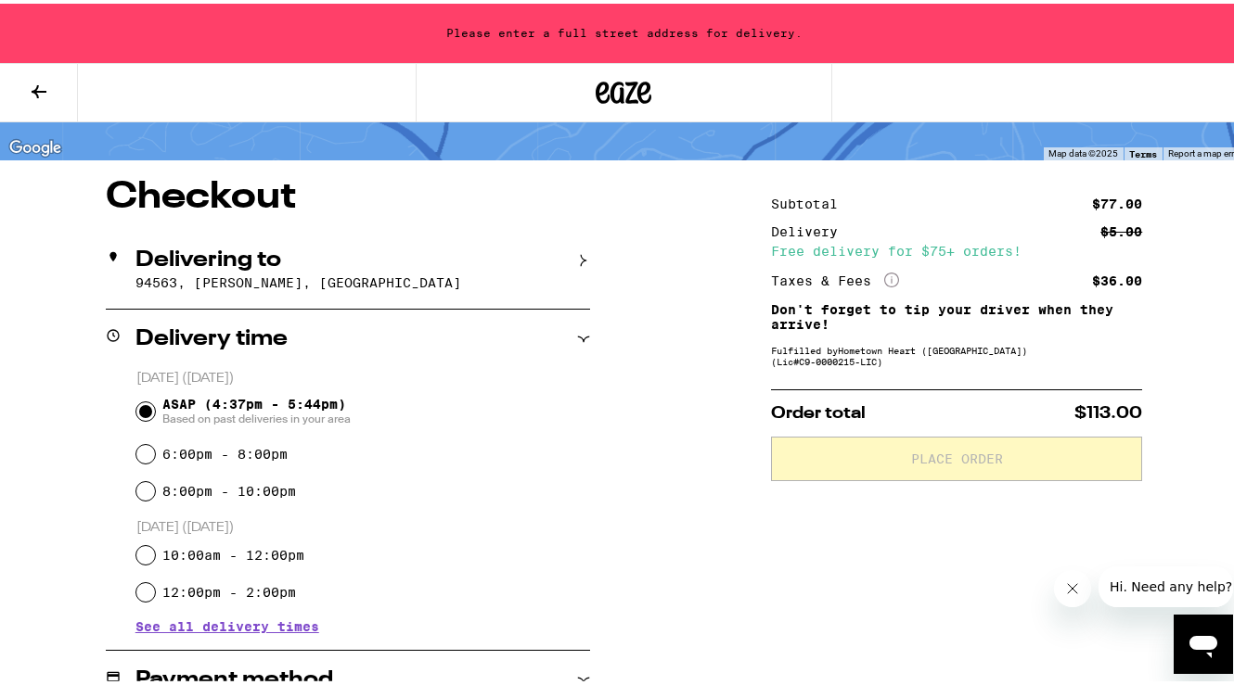
click at [582, 257] on icon at bounding box center [584, 257] width 6 height 12
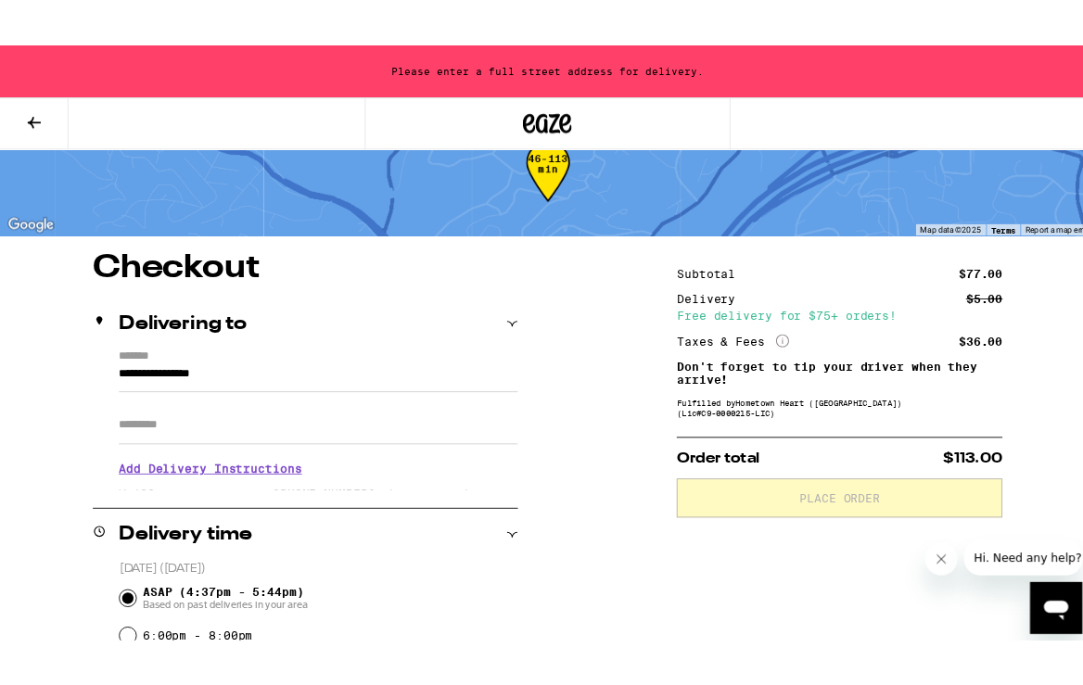
scroll to position [115, 0]
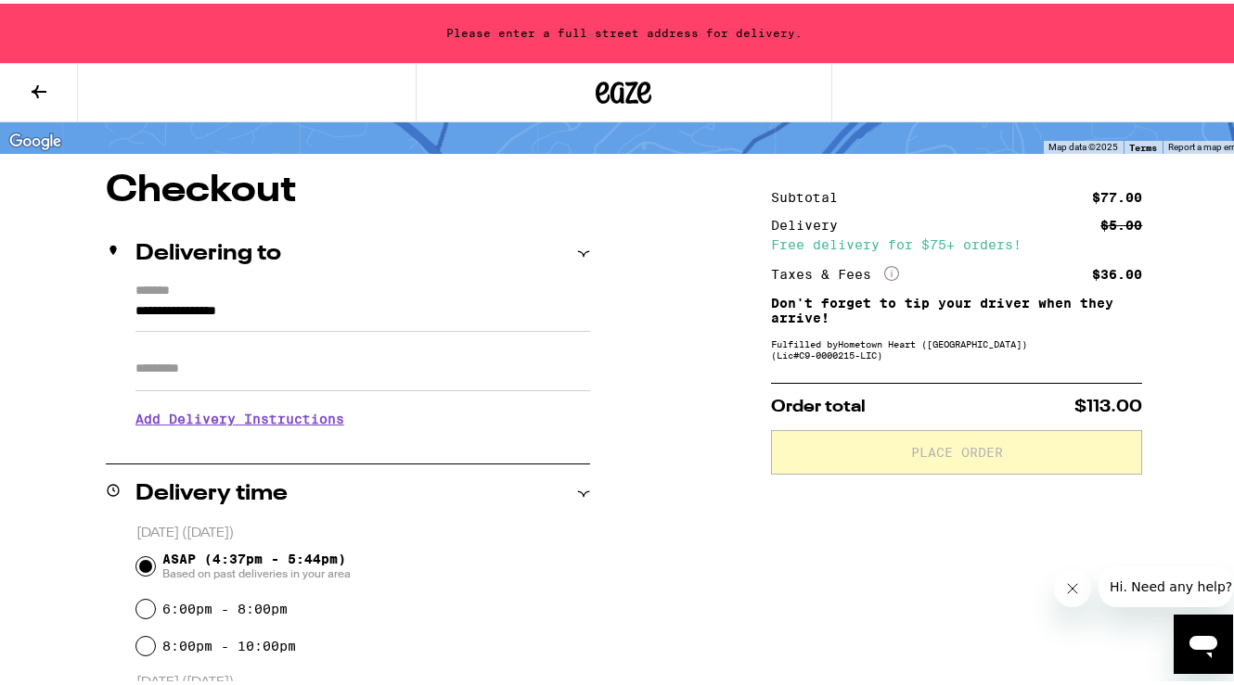
click at [197, 304] on input "**********" at bounding box center [362, 313] width 454 height 32
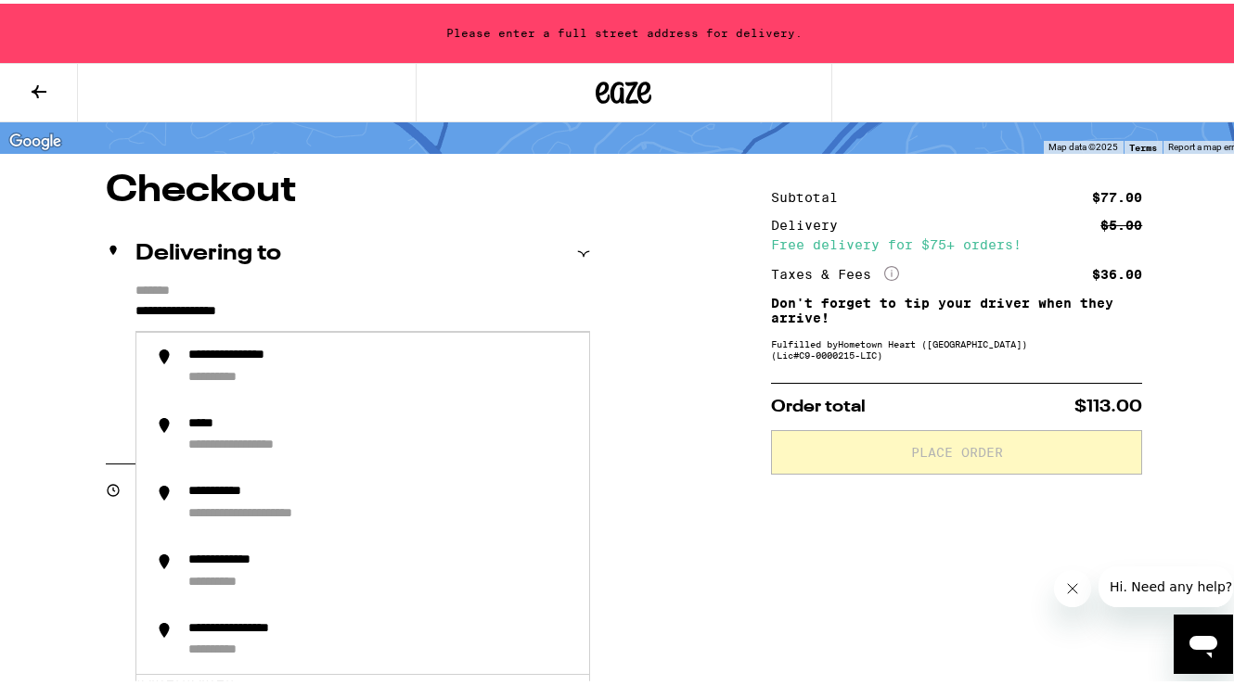
click at [318, 276] on div "Delivering to" at bounding box center [348, 250] width 484 height 59
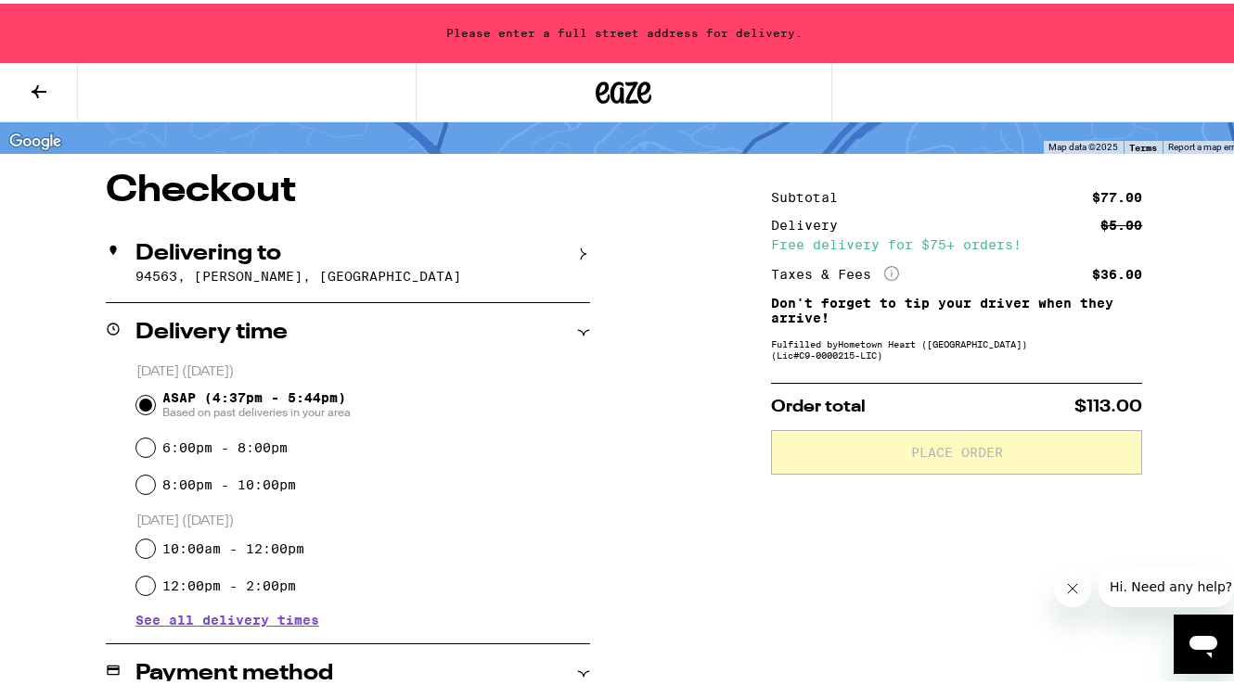
click at [284, 278] on p "94563, [PERSON_NAME], [GEOGRAPHIC_DATA]" at bounding box center [362, 272] width 454 height 15
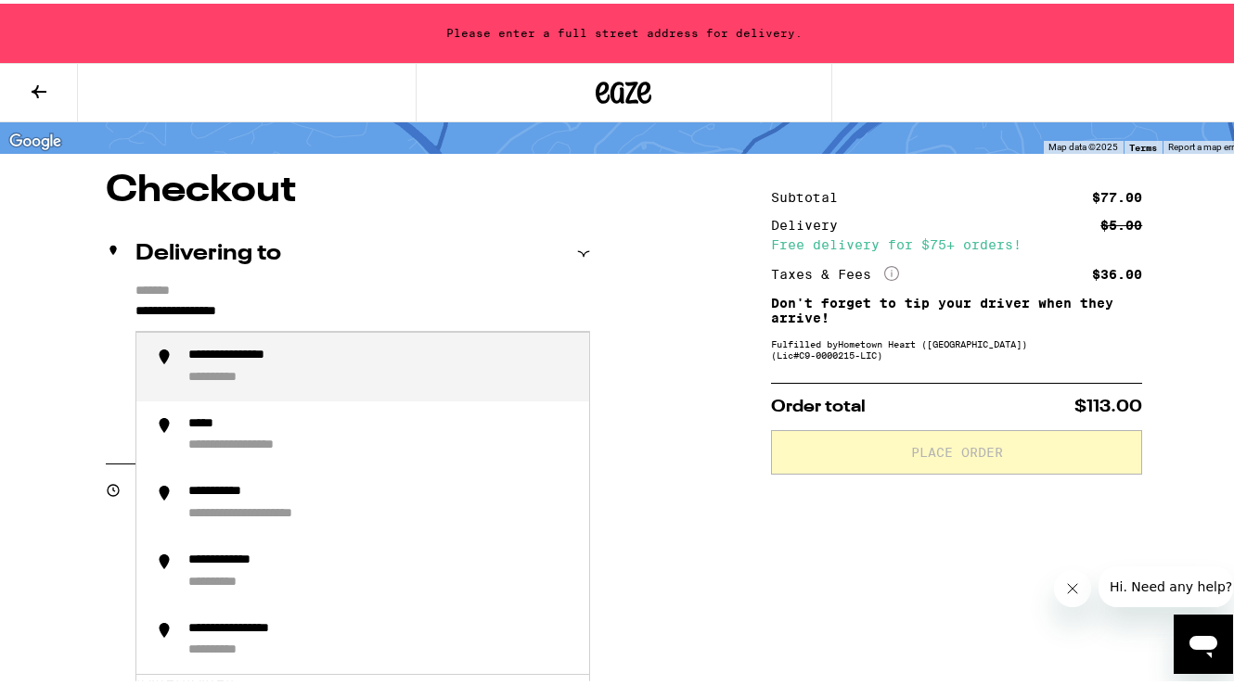
drag, startPoint x: 280, startPoint y: 313, endPoint x: 119, endPoint y: 312, distance: 161.4
click at [117, 311] on div "**********" at bounding box center [348, 360] width 484 height 160
click at [278, 345] on li "**********" at bounding box center [362, 363] width 453 height 69
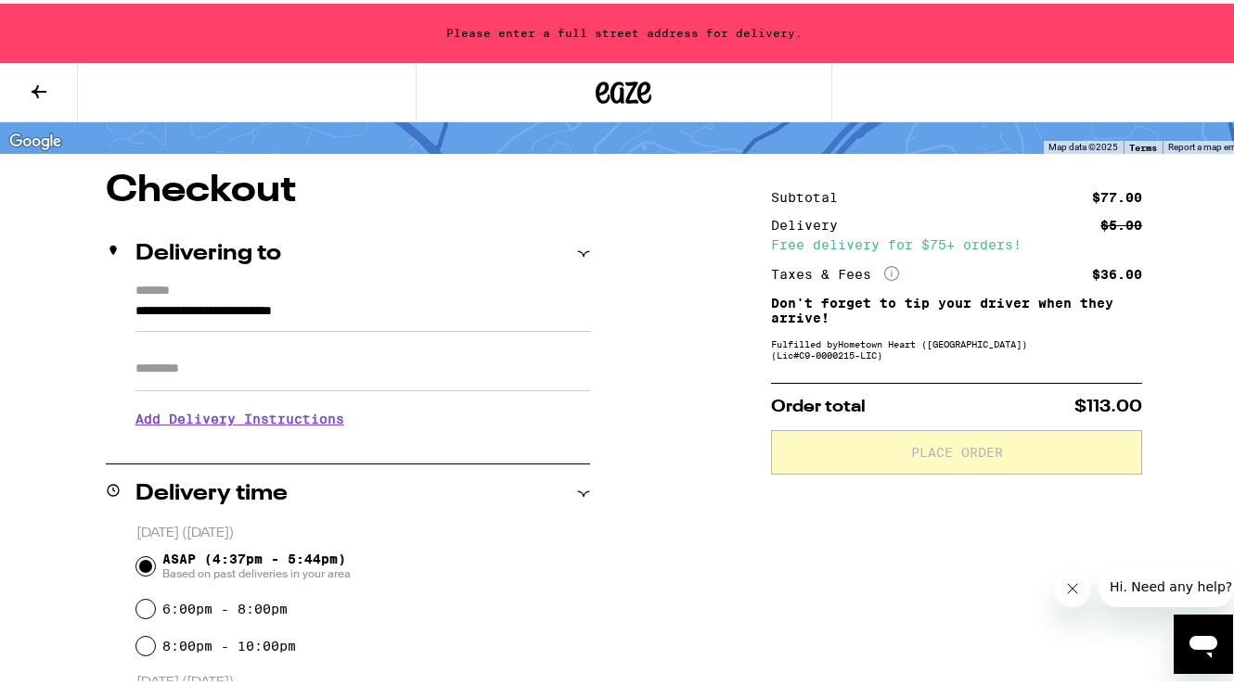
type input "**********"
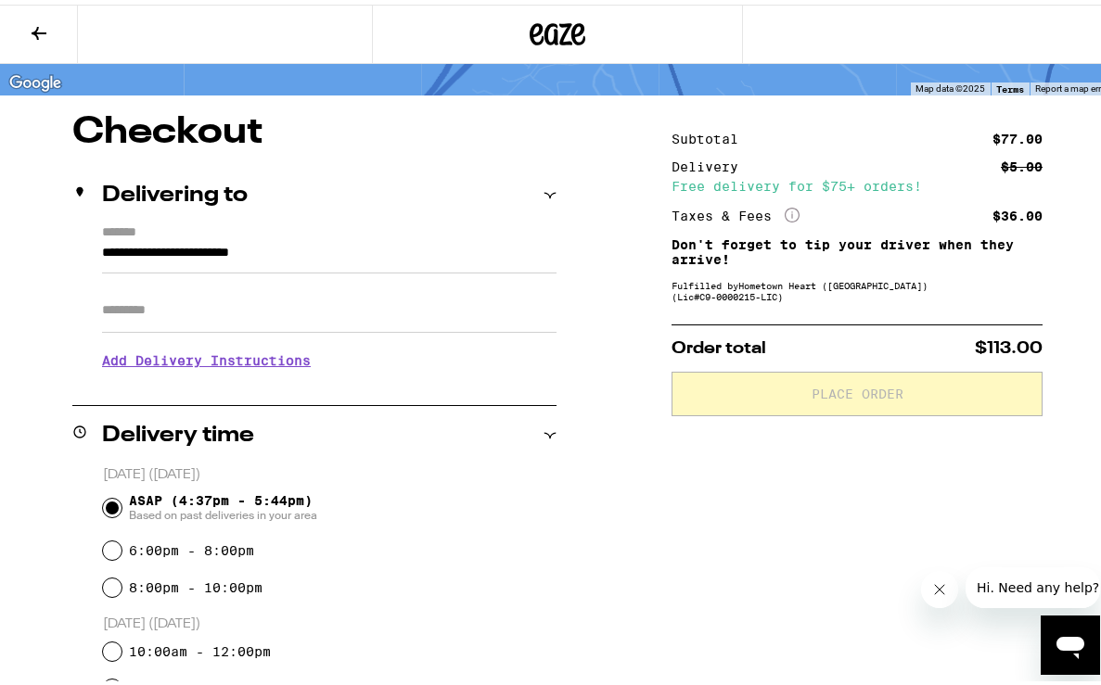
click at [938, 587] on icon "Close message from company" at bounding box center [939, 588] width 9 height 9
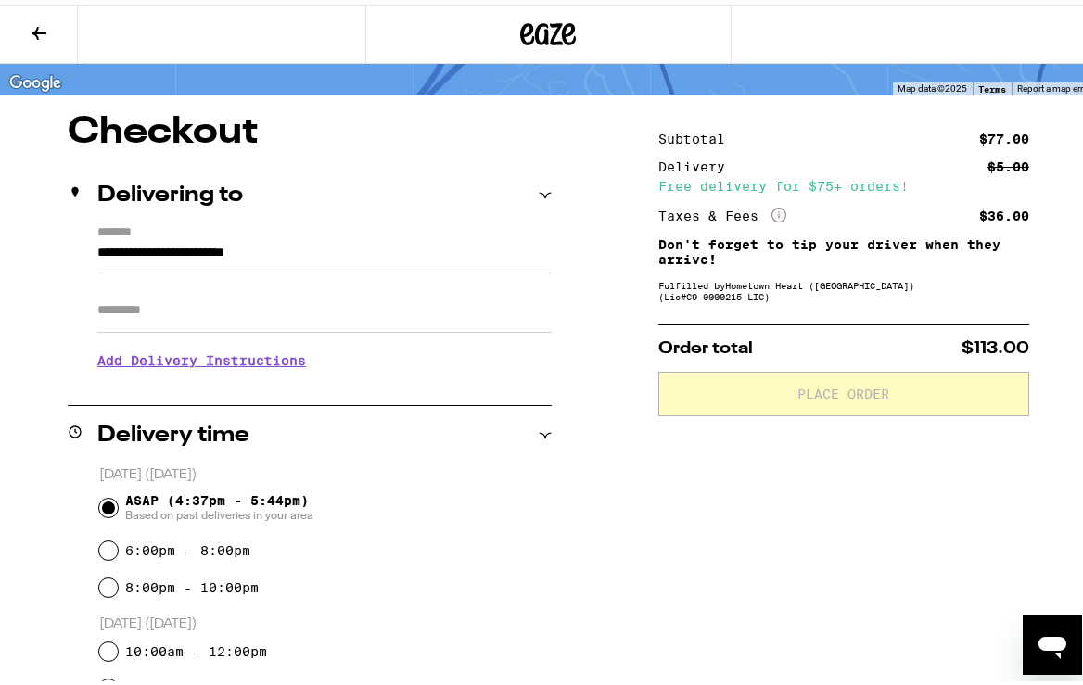
click at [267, 361] on h3 "Add Delivery Instructions" at bounding box center [324, 356] width 454 height 43
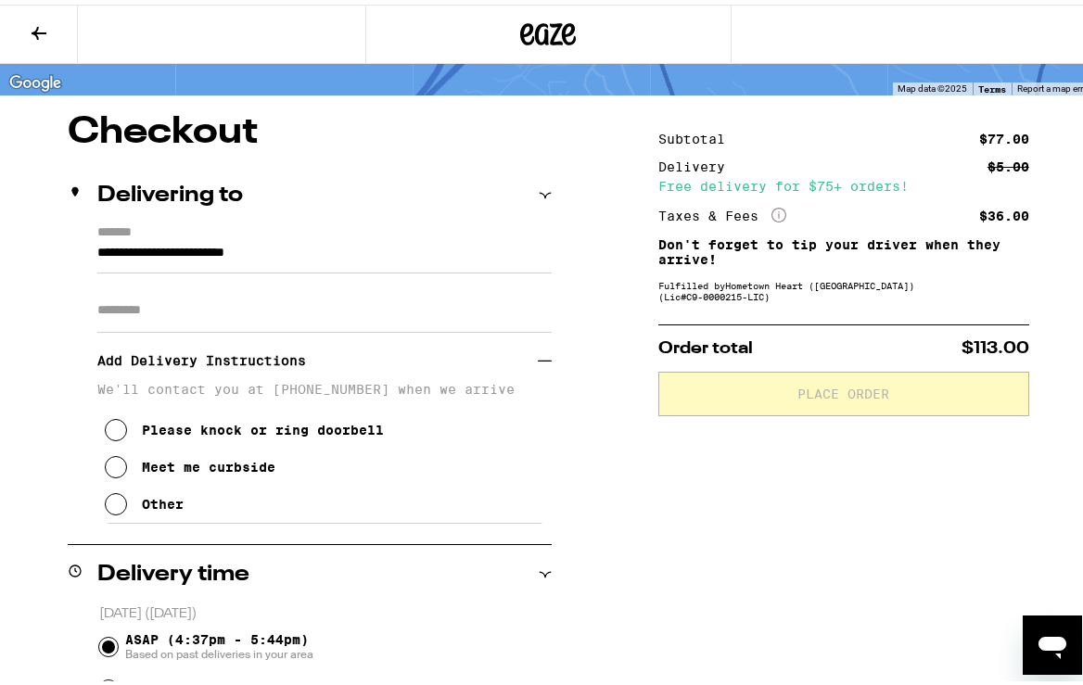
click at [114, 470] on icon at bounding box center [116, 463] width 22 height 22
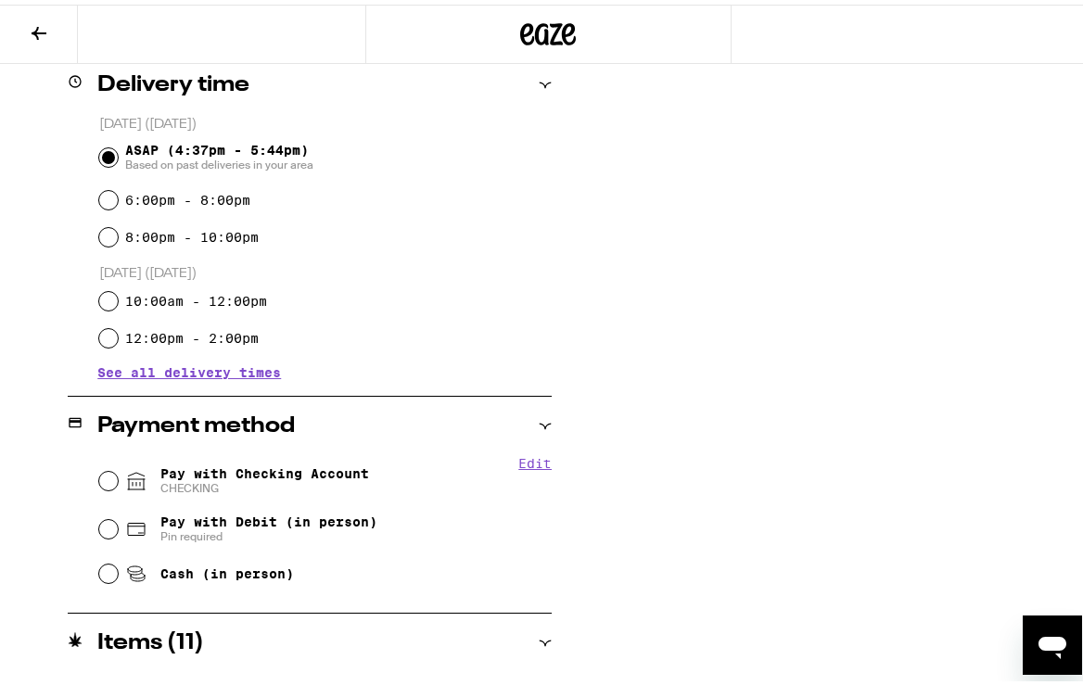
scroll to position [606, 0]
click at [206, 367] on span "See all delivery times" at bounding box center [189, 367] width 184 height 13
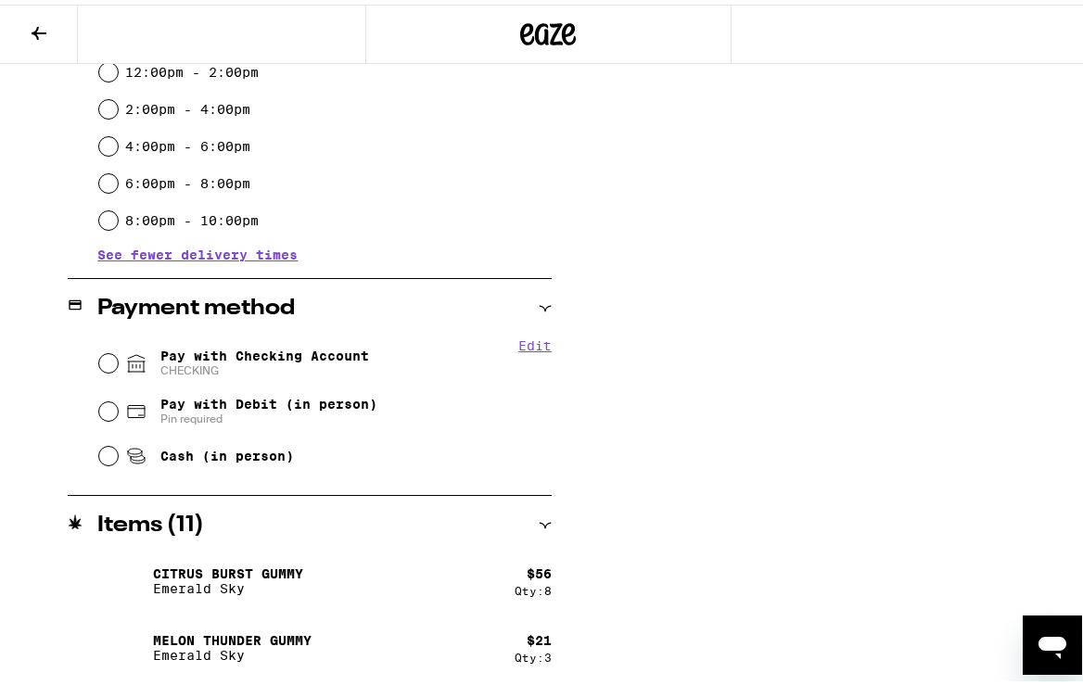
scroll to position [871, 0]
click at [103, 364] on input "Pay with Checking Account CHECKING" at bounding box center [108, 359] width 19 height 19
radio input "true"
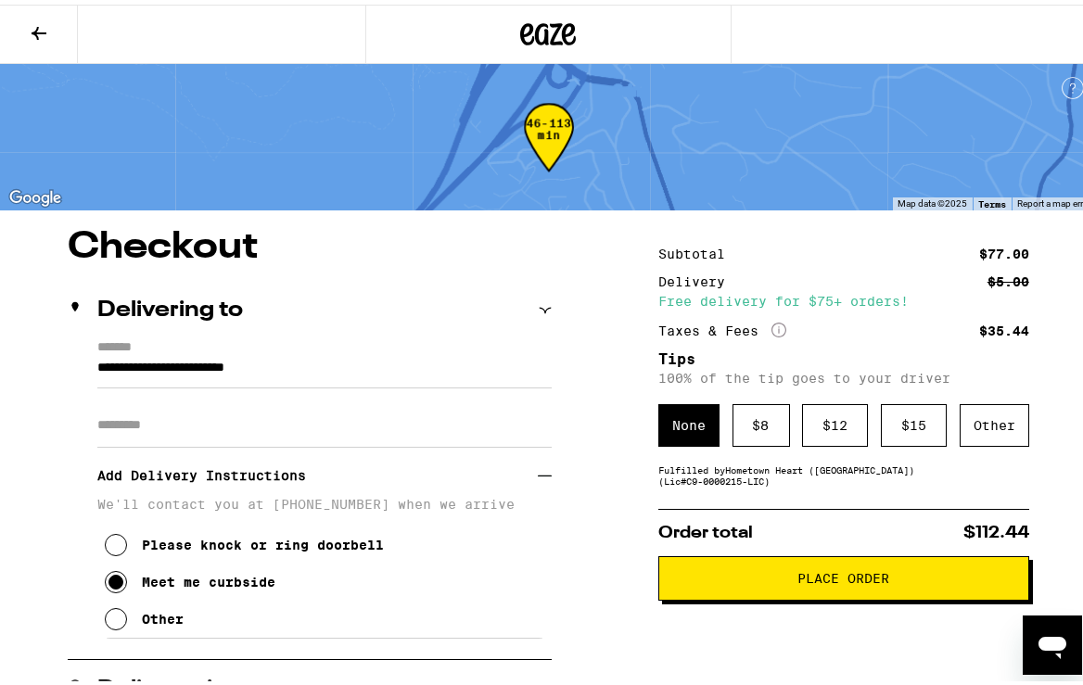
scroll to position [0, 0]
click at [980, 423] on div "Other" at bounding box center [995, 421] width 70 height 43
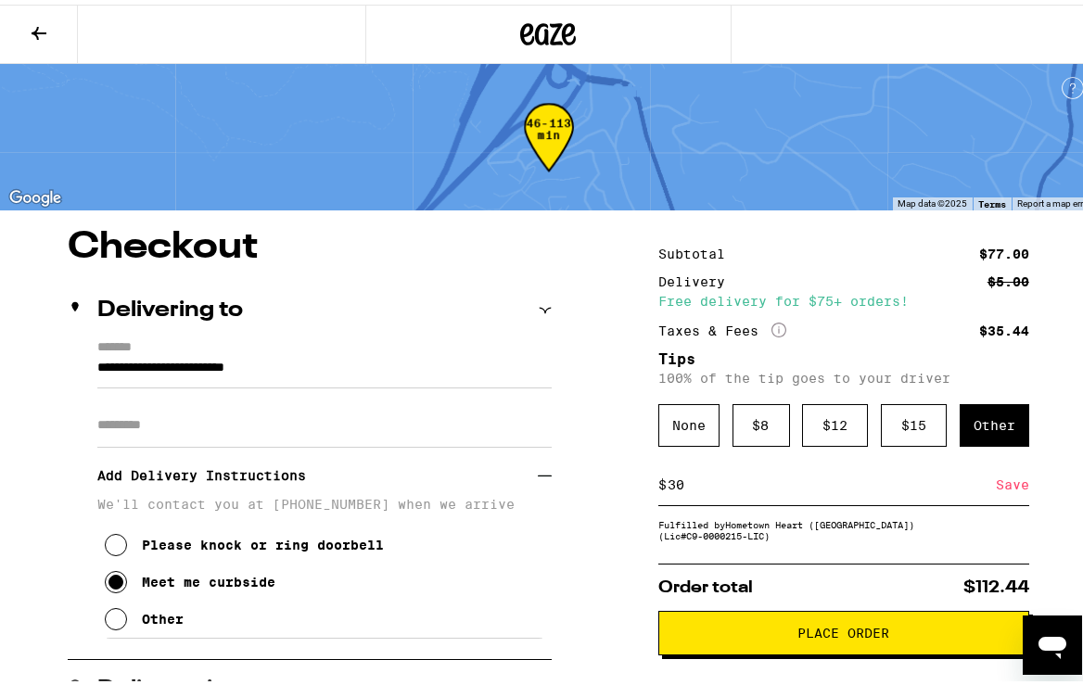
type input "3"
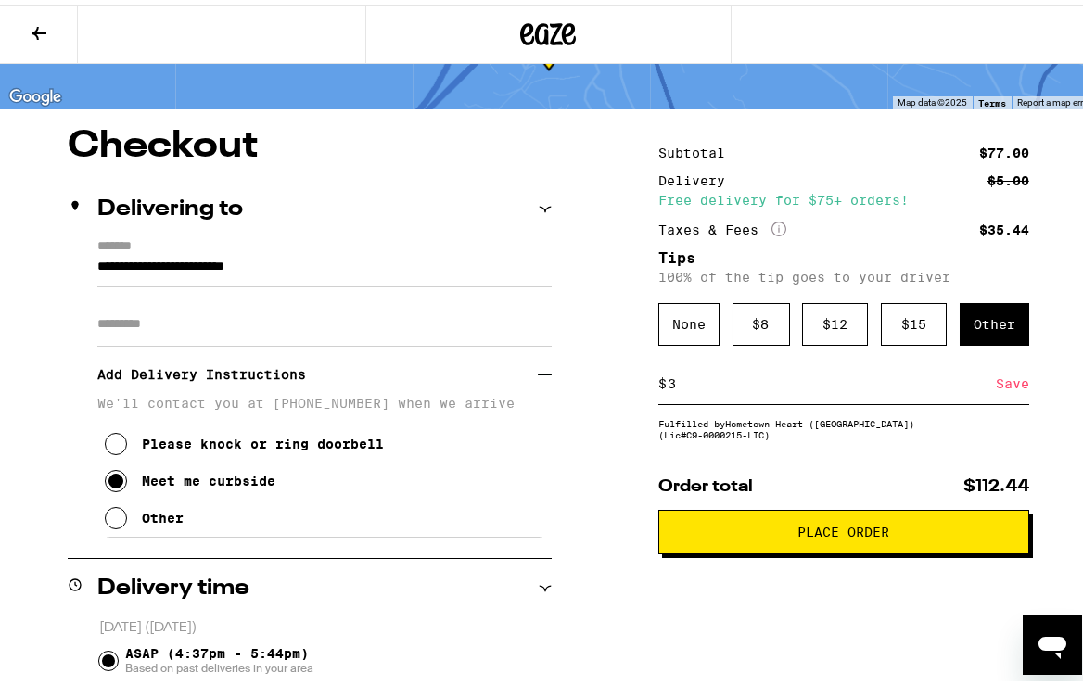
scroll to position [103, 0]
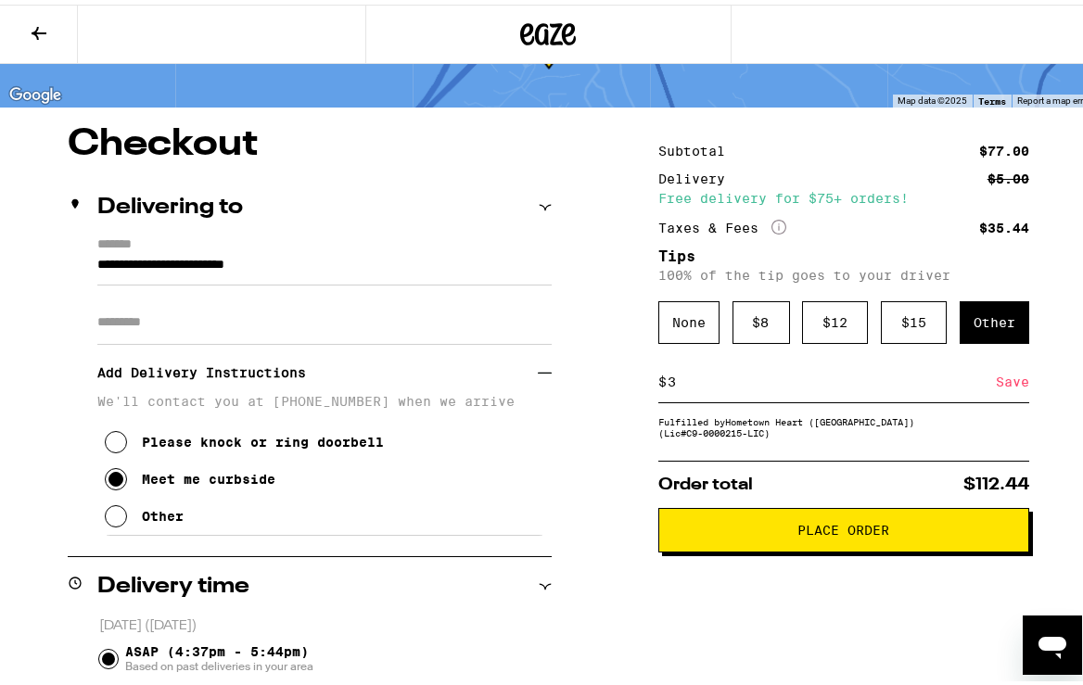
click at [1007, 382] on div "Save" at bounding box center [1012, 377] width 33 height 41
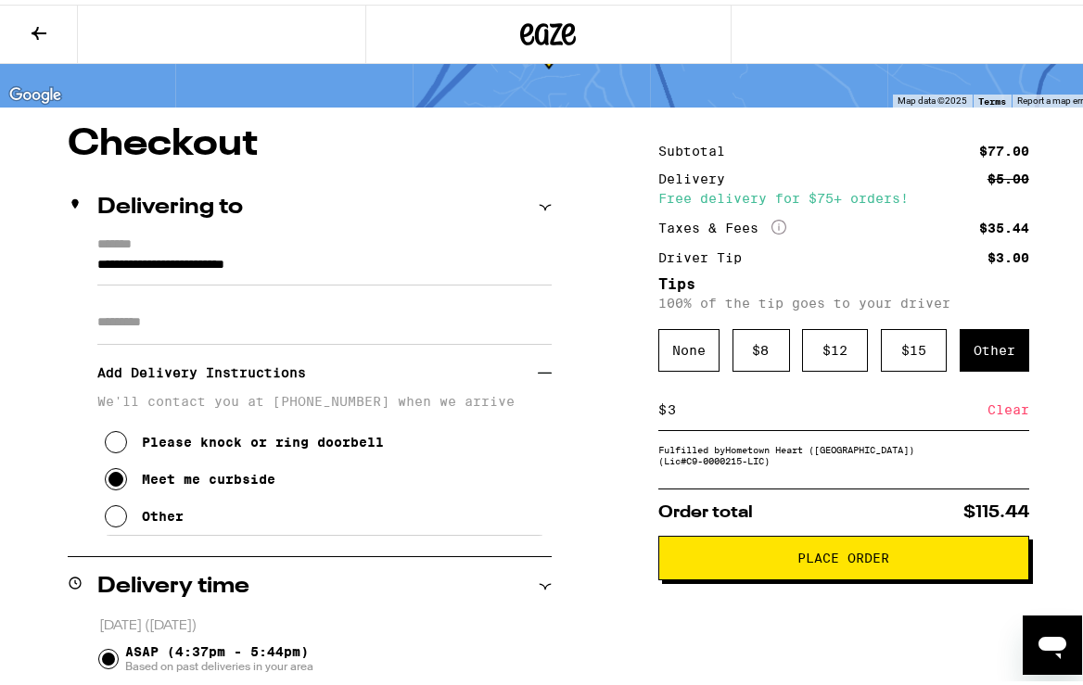
click at [820, 560] on span "Place Order" at bounding box center [844, 553] width 92 height 13
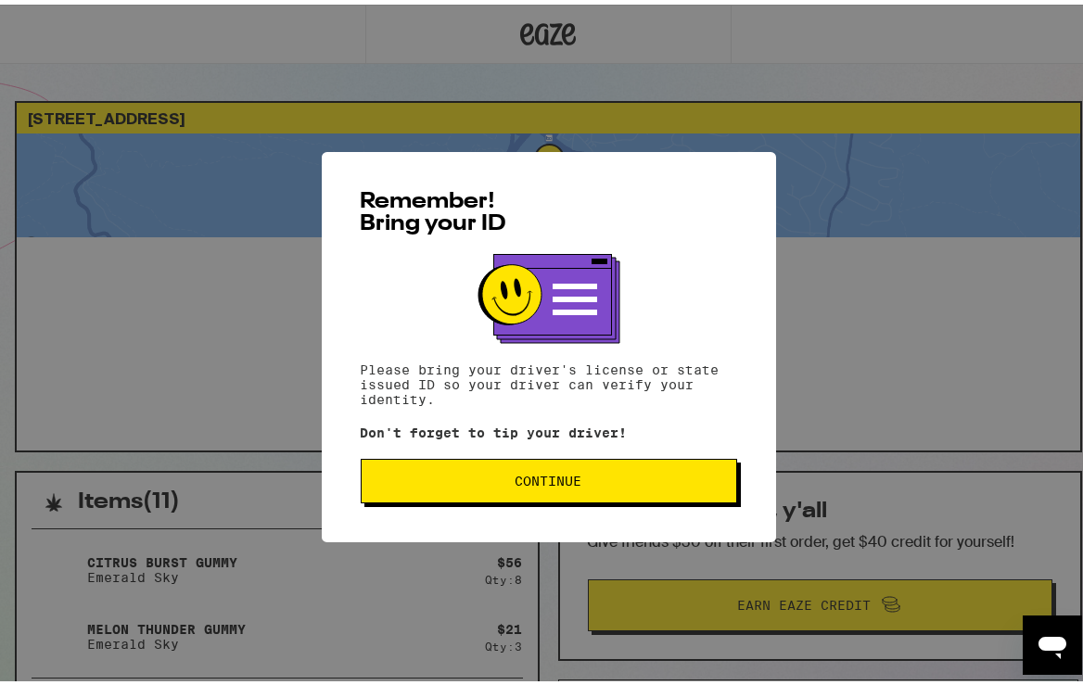
click at [526, 483] on span "Continue" at bounding box center [549, 476] width 67 height 13
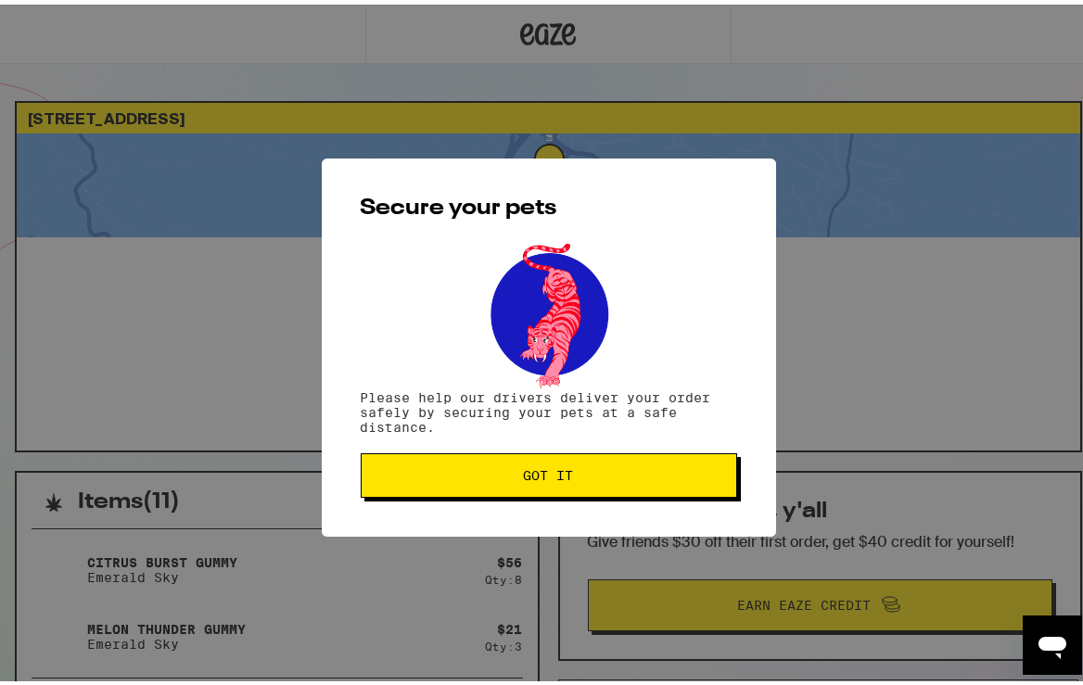
click at [526, 468] on span "Got it" at bounding box center [549, 471] width 50 height 13
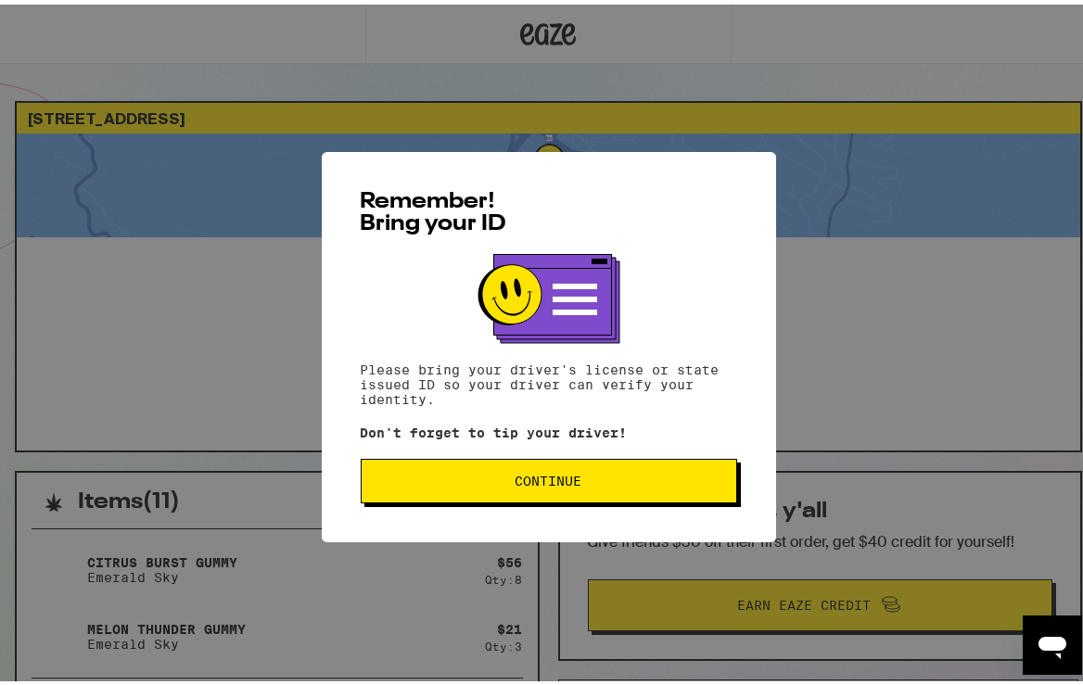
click at [493, 479] on span "Continue" at bounding box center [549, 476] width 345 height 13
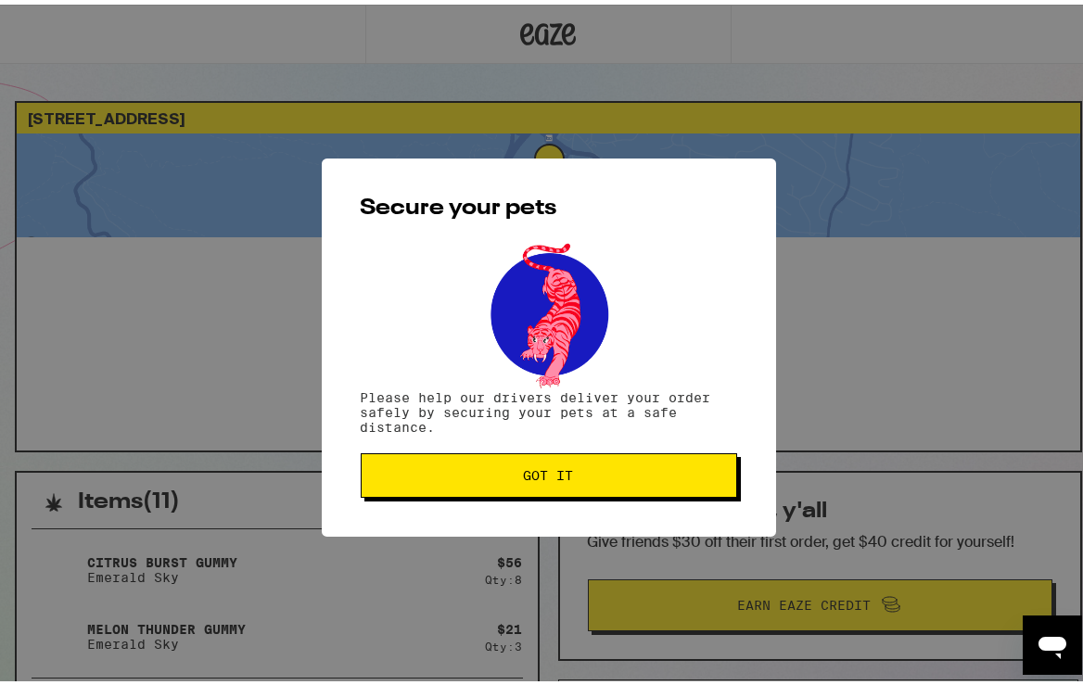
click at [509, 478] on span "Got it" at bounding box center [549, 471] width 345 height 13
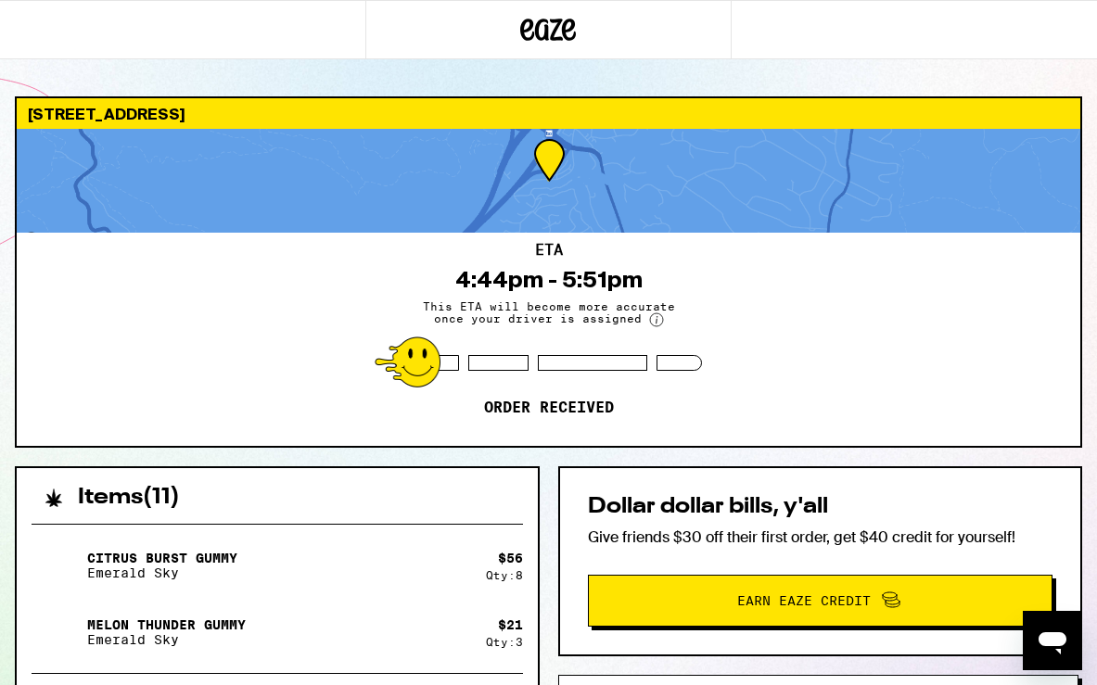
click at [846, 464] on div "64 Brookwood Rd Orinda 94563 ETA 4:44pm - 5:51pm This ETA will become more accu…" at bounding box center [548, 552] width 1097 height 913
click at [786, 325] on div "ETA 4:44pm - 5:51pm This ETA will become more accurate once your driver is assi…" at bounding box center [549, 339] width 1064 height 213
click at [751, 319] on div "ETA 4:44pm - 5:51pm This ETA will become more accurate once your driver is assi…" at bounding box center [549, 339] width 1064 height 213
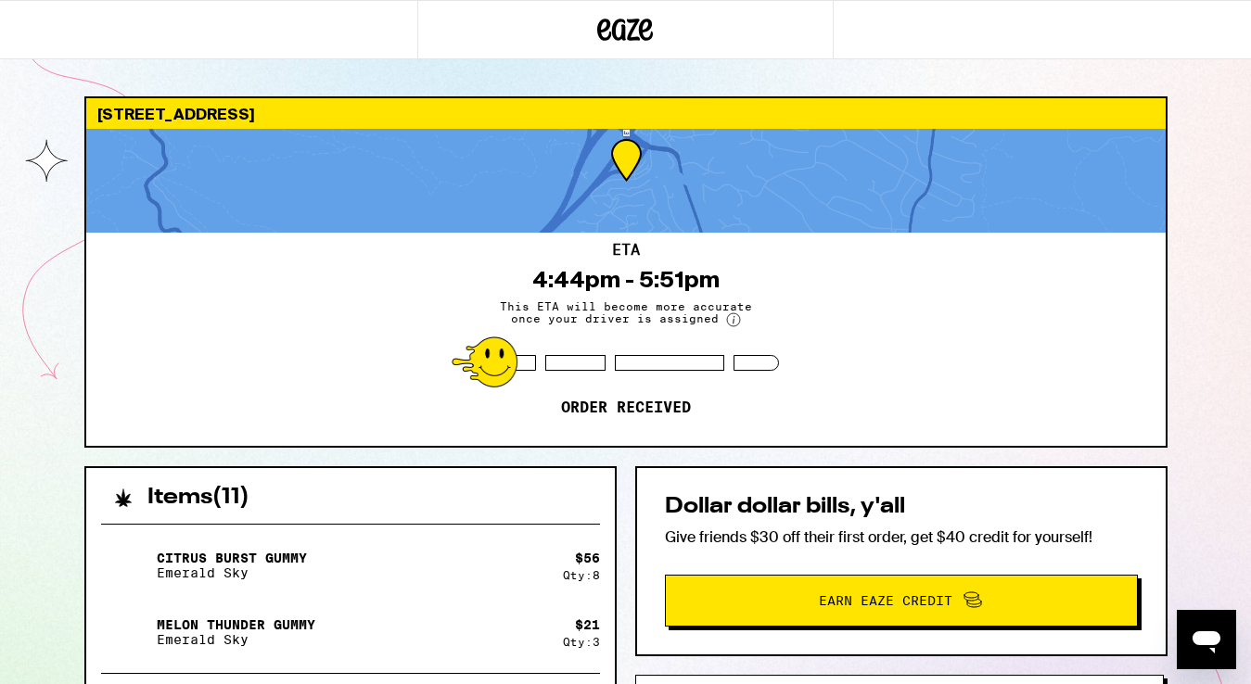
click at [255, 580] on p "Emerald Sky" at bounding box center [232, 573] width 150 height 15
